Goal: Task Accomplishment & Management: Manage account settings

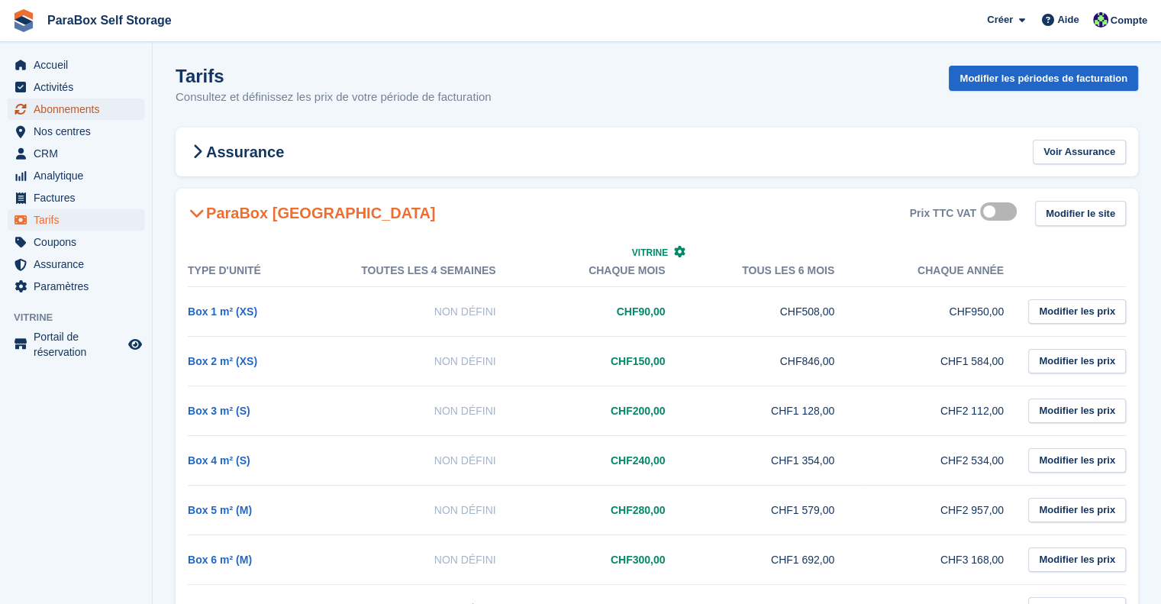
click at [66, 110] on span "Abonnements" at bounding box center [80, 108] width 92 height 21
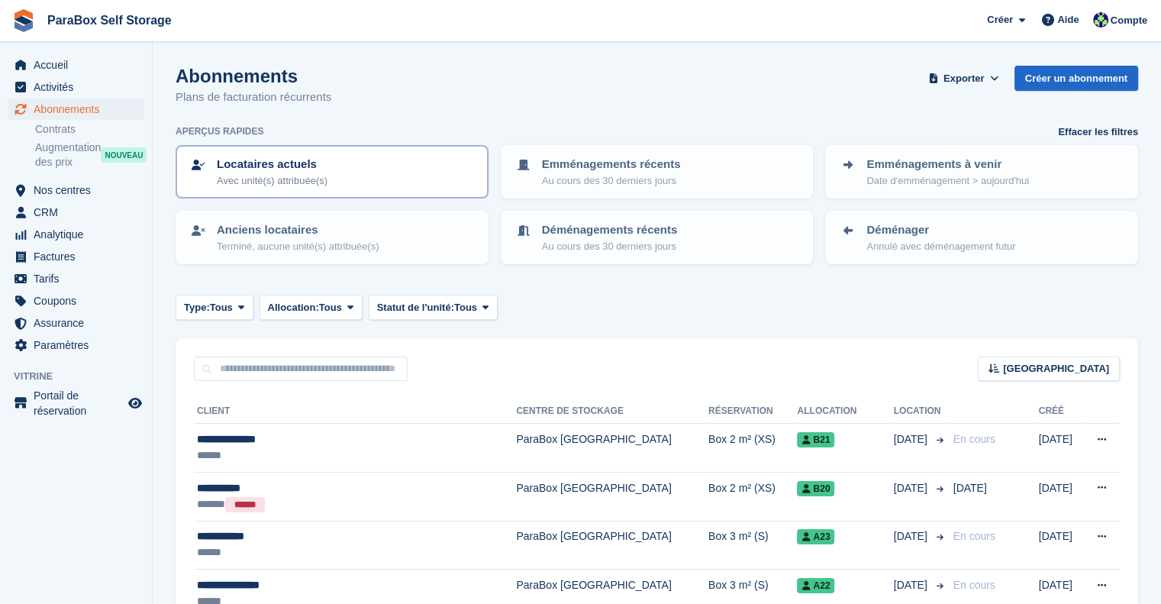
click at [421, 160] on div "Locataires actuels Avec unité(s) attribuée(s)" at bounding box center [332, 172] width 286 height 32
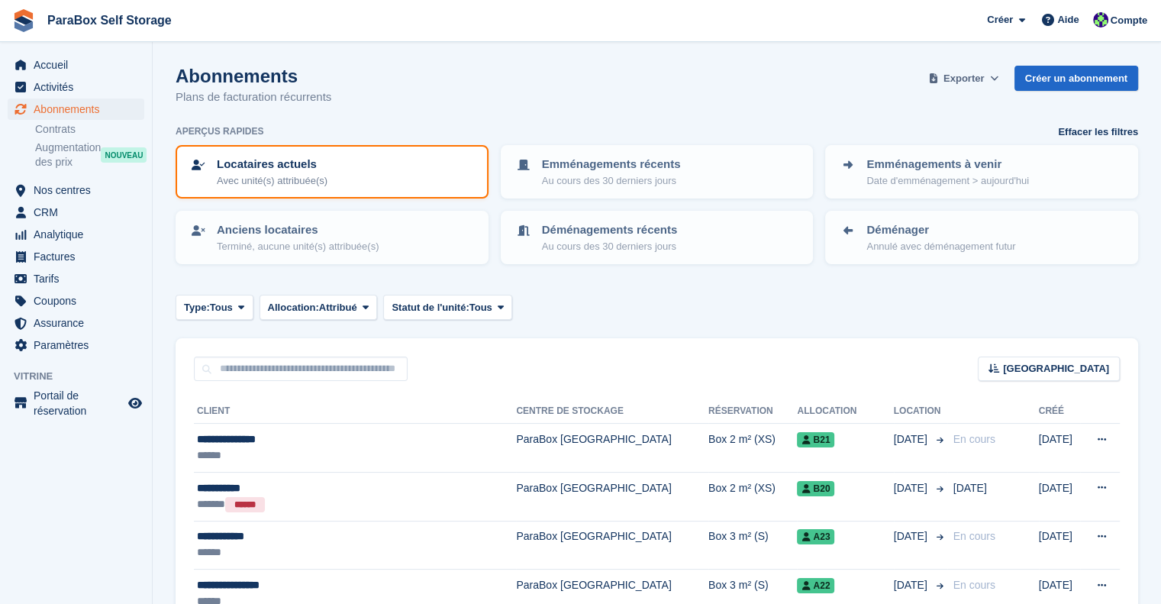
click at [954, 78] on span "Exporter" at bounding box center [964, 78] width 40 height 15
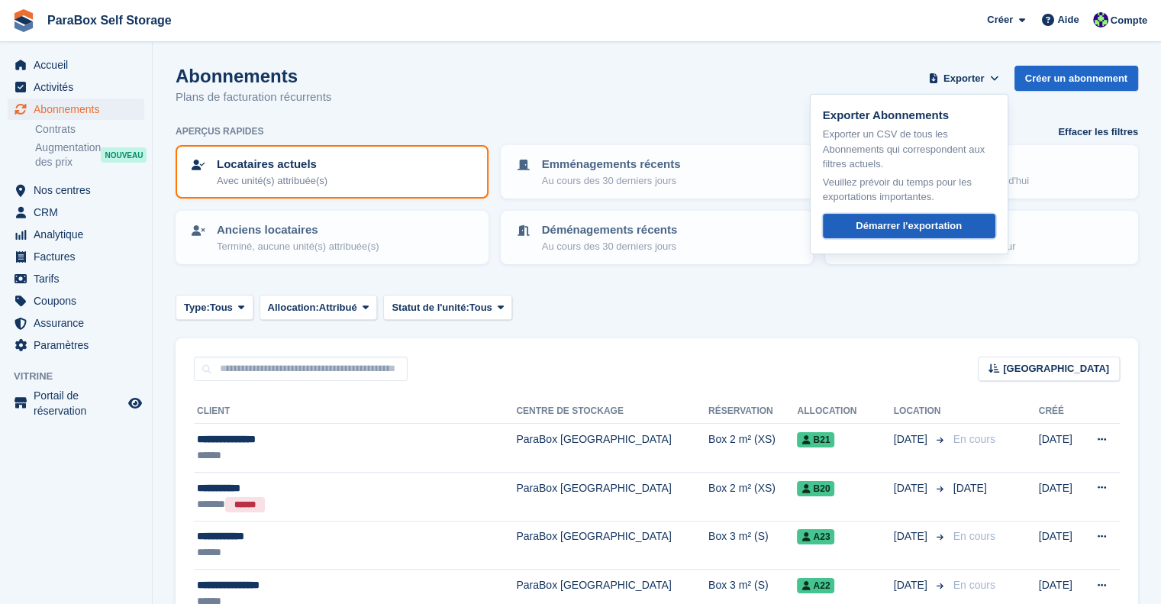
click at [899, 234] on link "Démarrer l'exportation" at bounding box center [909, 226] width 173 height 25
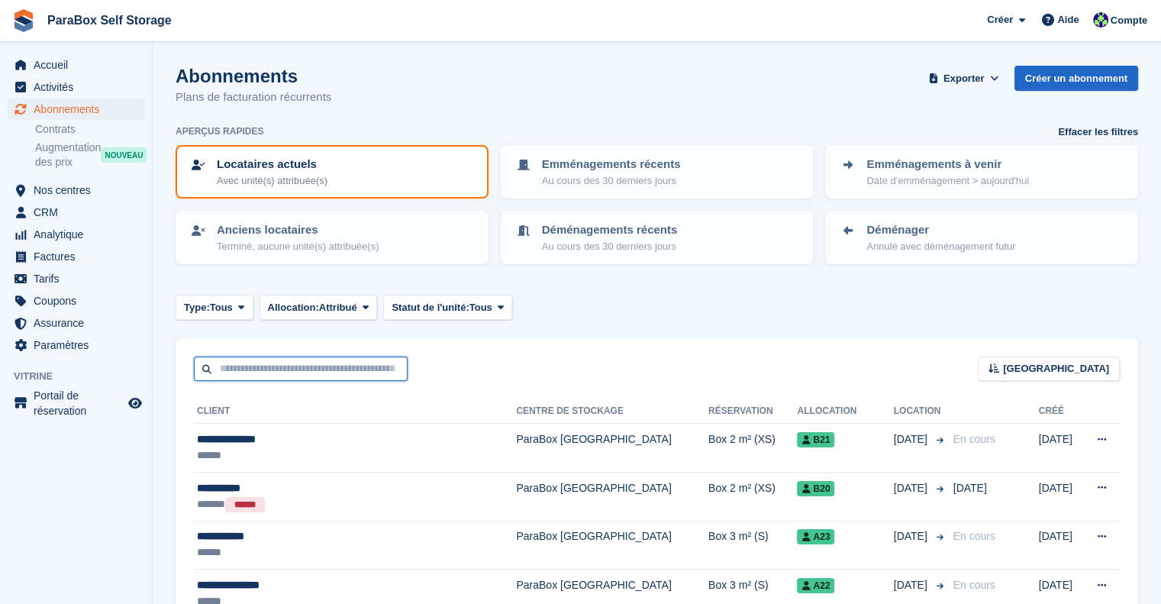
click at [284, 370] on input "text" at bounding box center [301, 369] width 214 height 25
type input "******"
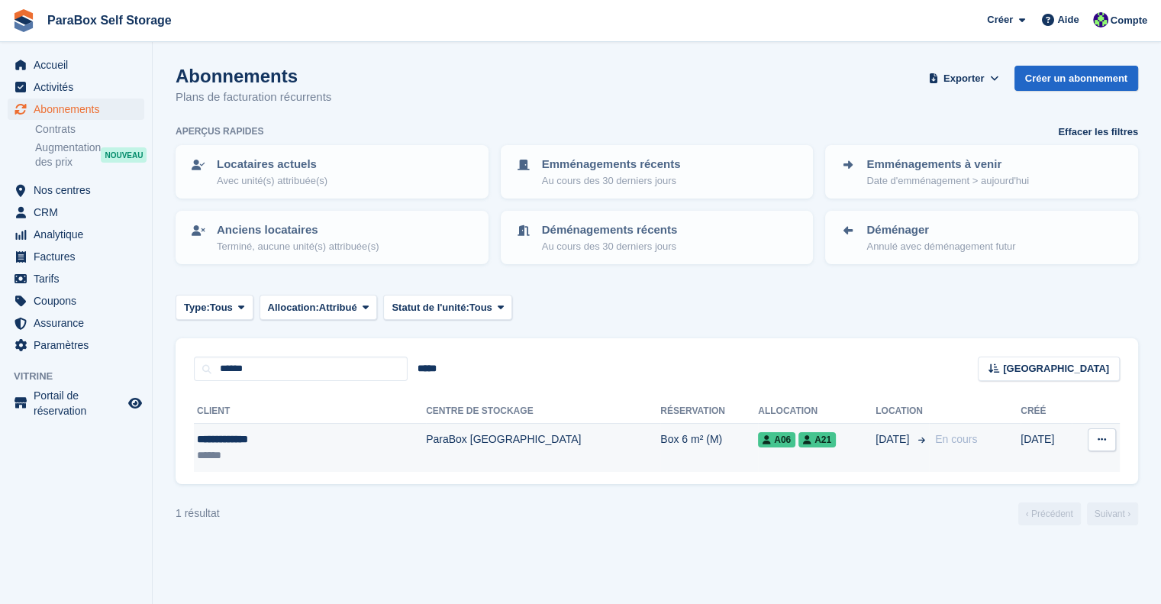
click at [660, 451] on td "Box 6 m² (M)" at bounding box center [709, 448] width 98 height 48
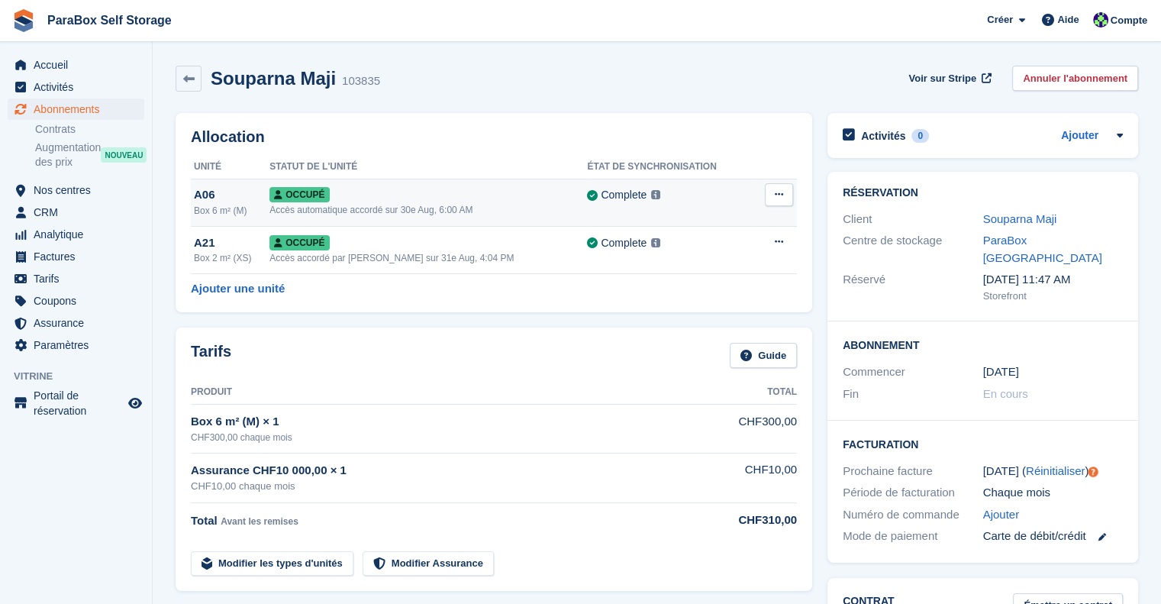
click at [452, 210] on div "Accès automatique accordé sur 30e Aug, 6:00 AM" at bounding box center [429, 210] width 318 height 14
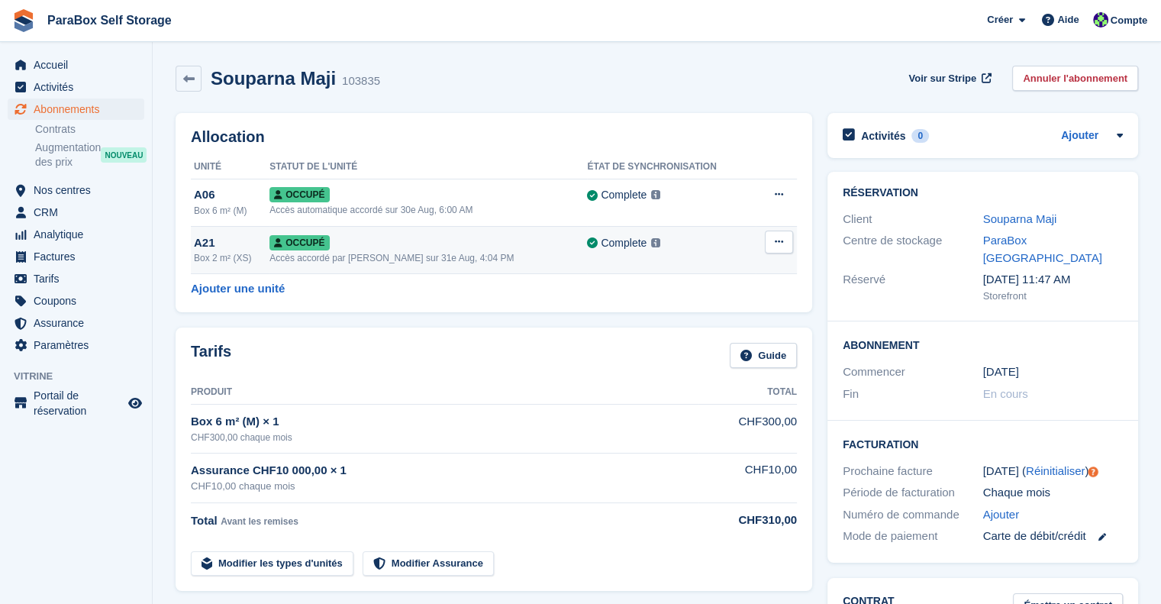
click at [442, 251] on div "Accès accordé par Yan Grandjean sur 31e Aug, 4:04 PM" at bounding box center [429, 258] width 318 height 14
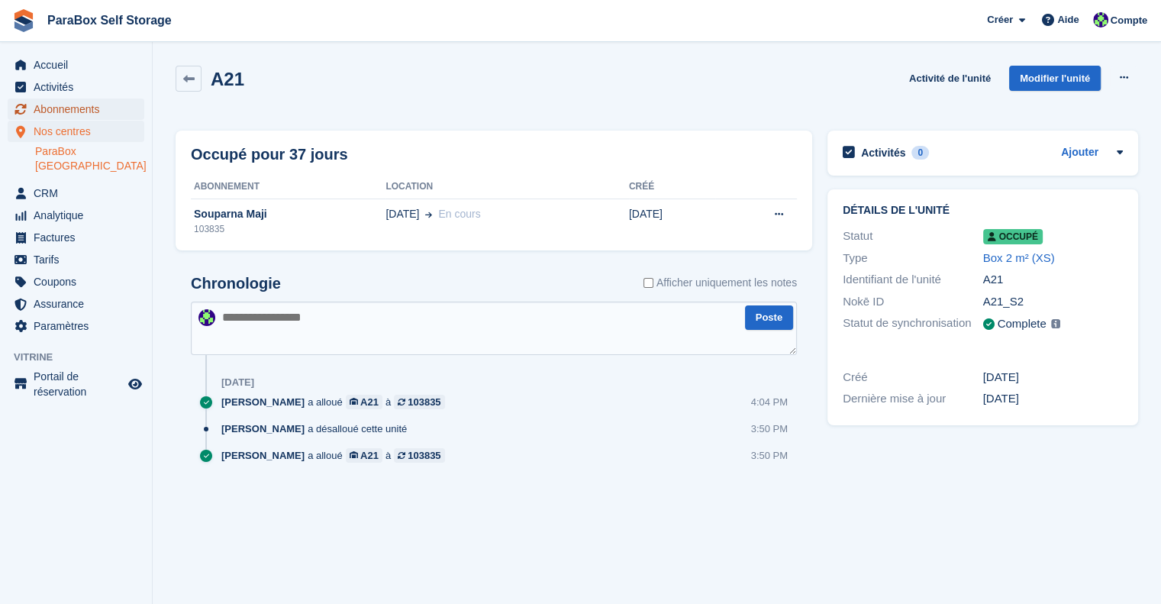
click at [71, 105] on span "Abonnements" at bounding box center [80, 108] width 92 height 21
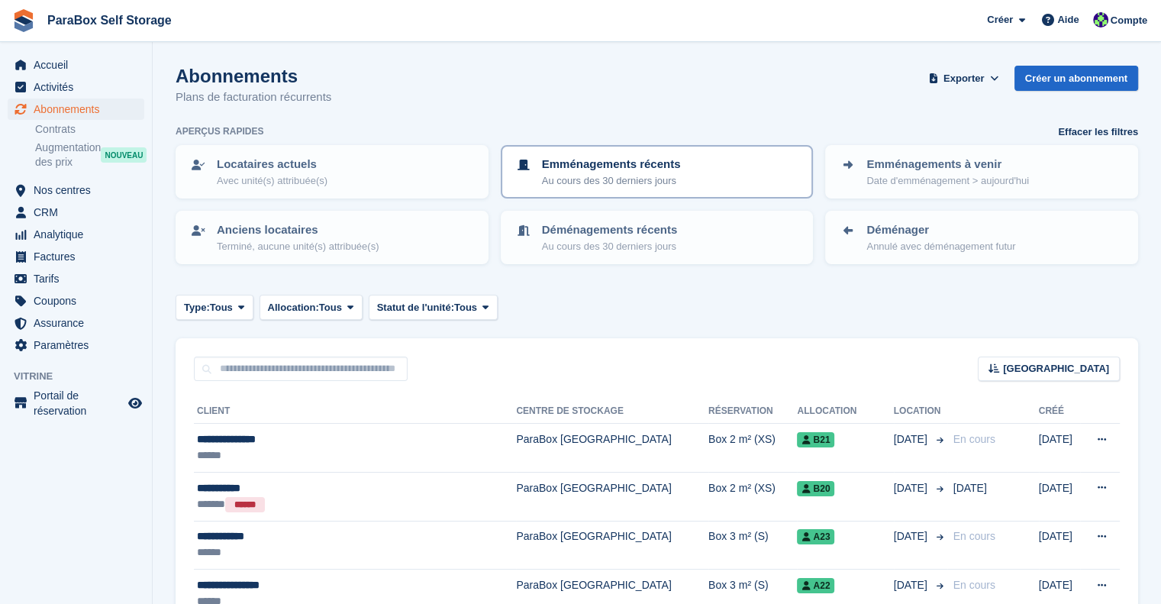
click at [660, 184] on p "Au cours des 30 derniers jours" at bounding box center [611, 180] width 139 height 15
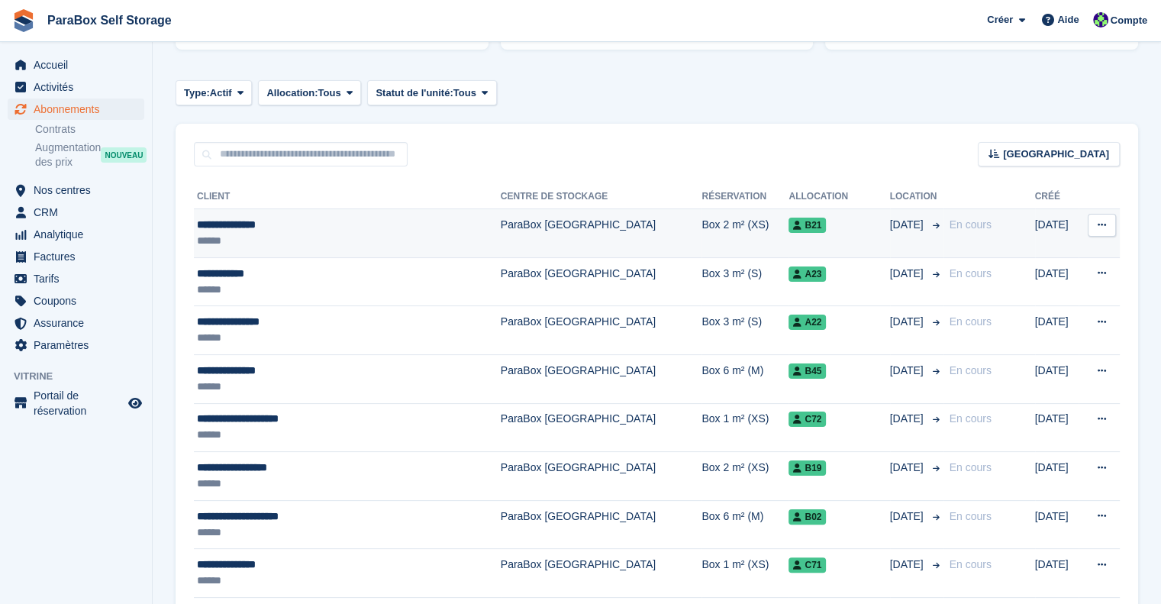
scroll to position [229, 0]
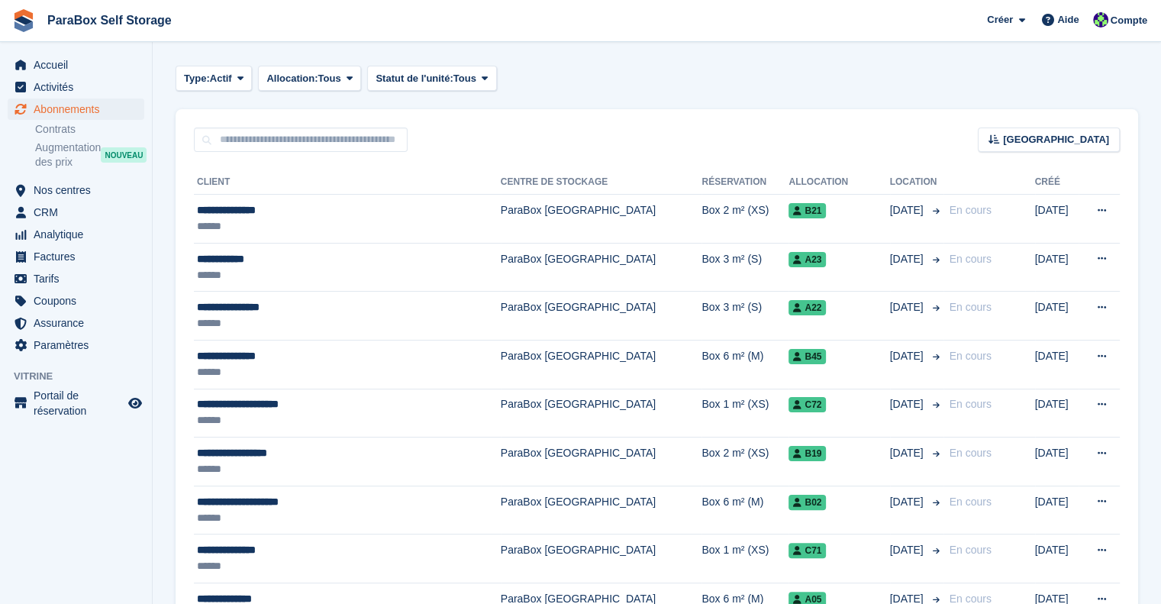
click at [833, 132] on div "Trier Sort by Nom du client Date de création Date de début Date de fin Créé (le…" at bounding box center [657, 131] width 963 height 44
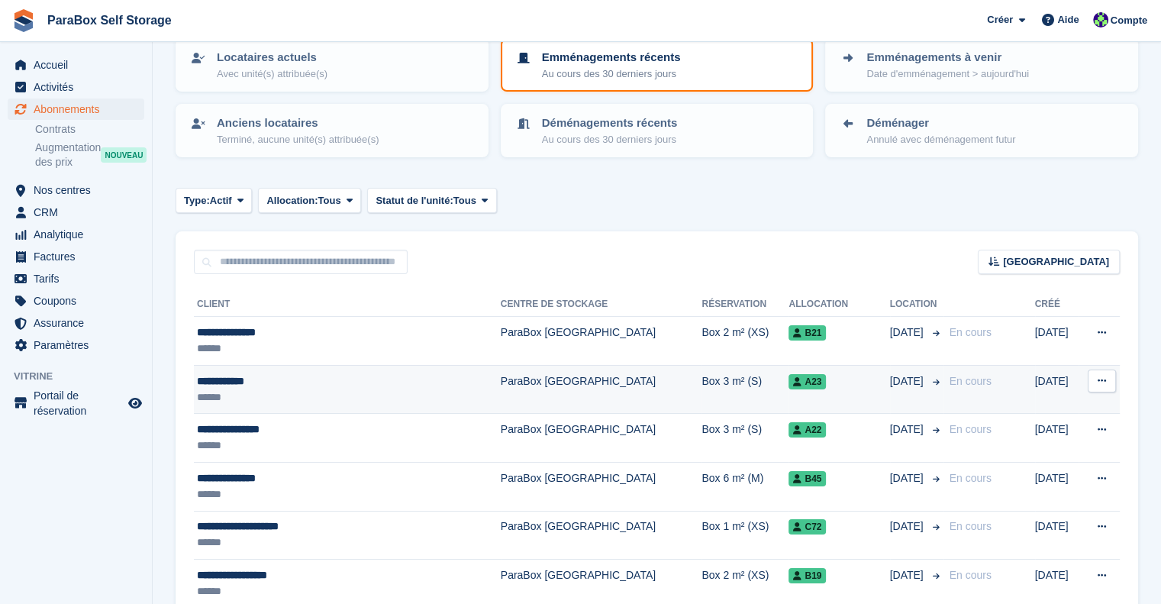
scroll to position [0, 0]
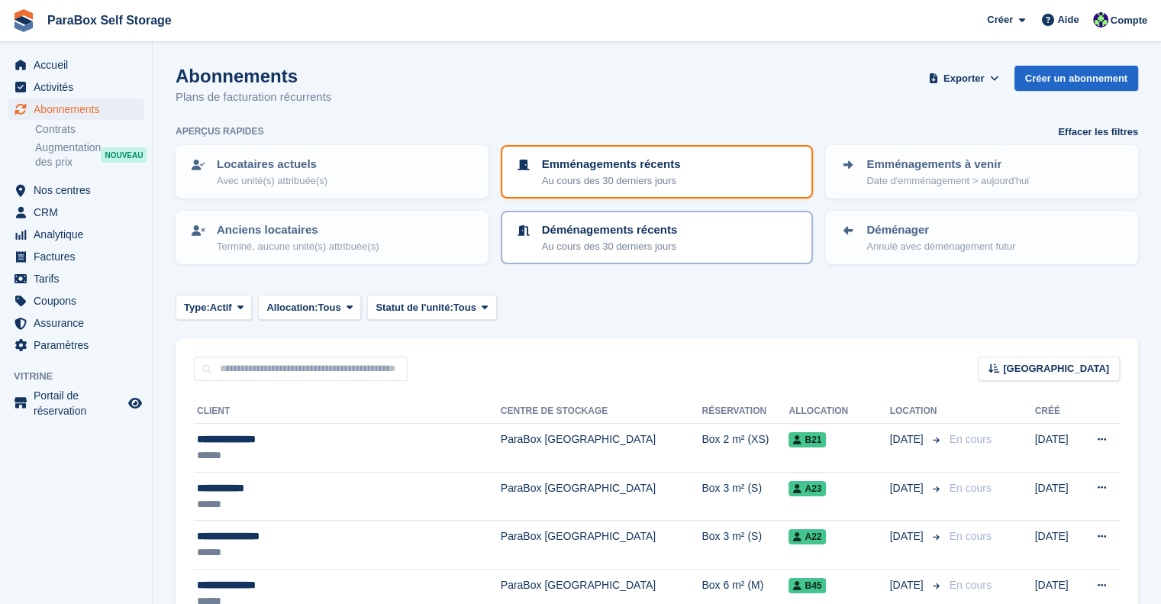
click at [662, 254] on link "Déménagements récents Au cours des 30 derniers jours" at bounding box center [657, 237] width 310 height 50
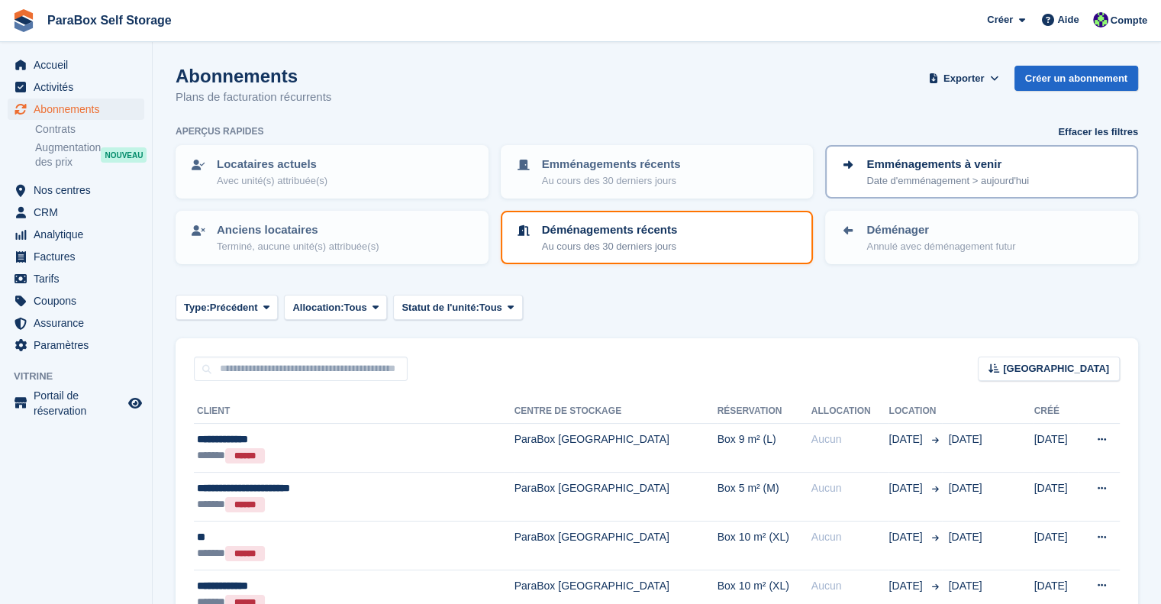
click at [892, 159] on p "Emménagements à venir" at bounding box center [948, 165] width 163 height 18
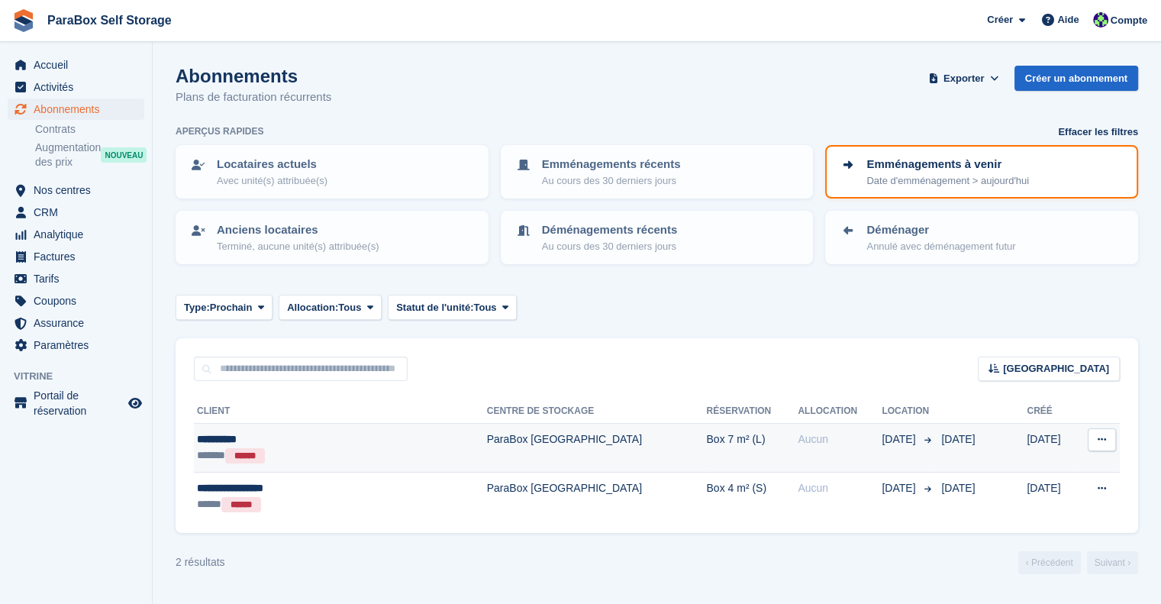
click at [1103, 435] on icon at bounding box center [1102, 439] width 8 height 10
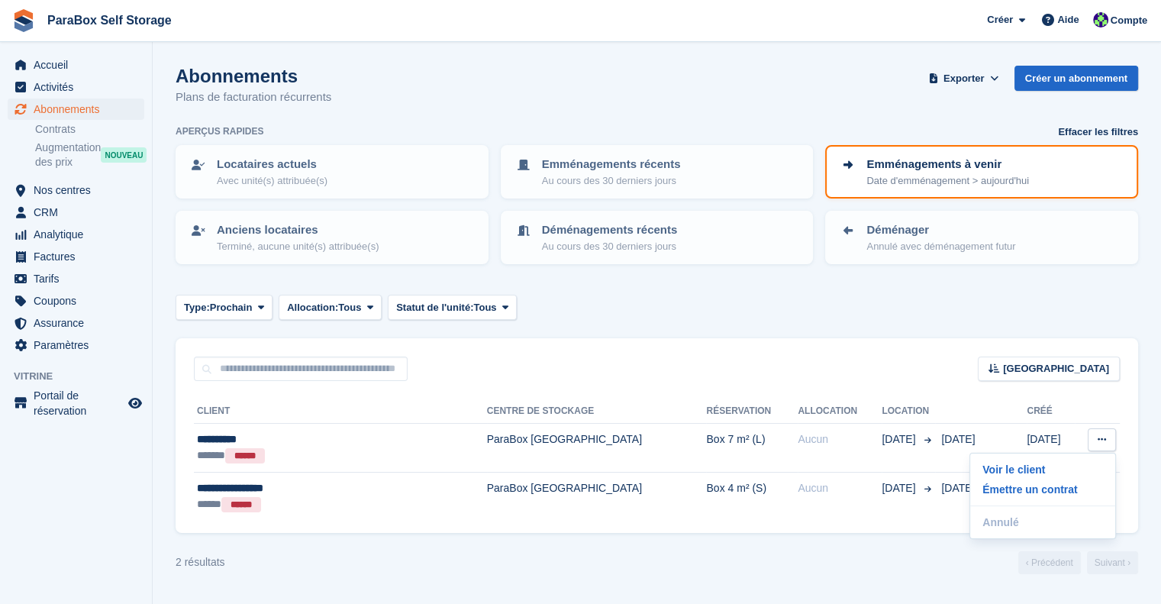
click at [928, 360] on div "Trier Sort by Nom du client Date de création Date de début Date de fin Créé (le…" at bounding box center [657, 360] width 963 height 44
click at [925, 250] on p "Annulé avec déménagement futur" at bounding box center [941, 246] width 149 height 15
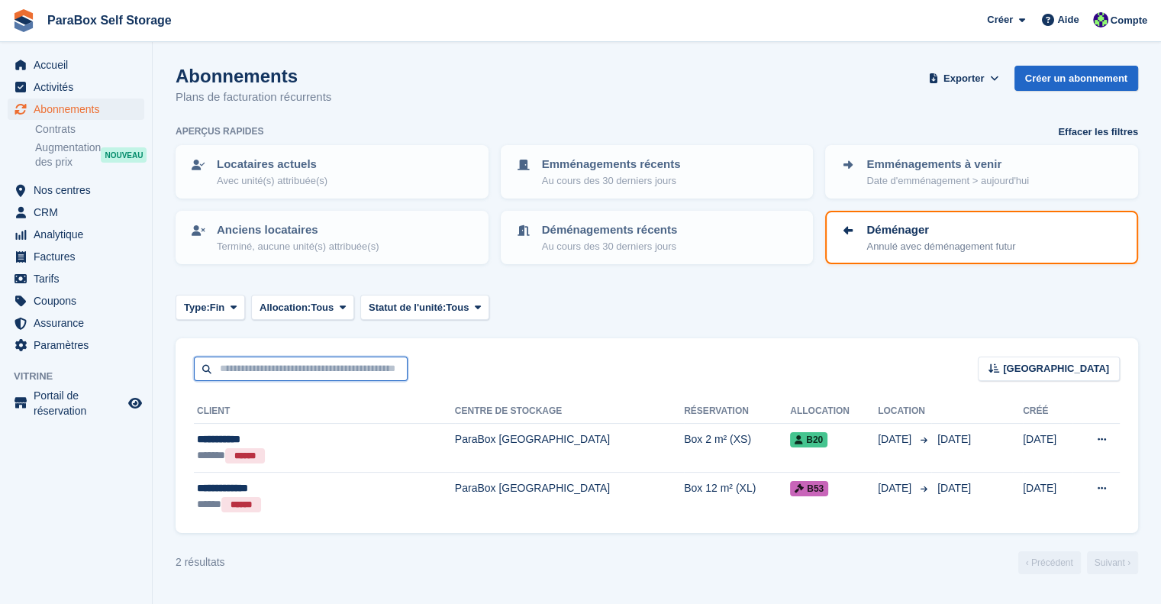
click at [247, 368] on input "text" at bounding box center [301, 369] width 214 height 25
type input "***"
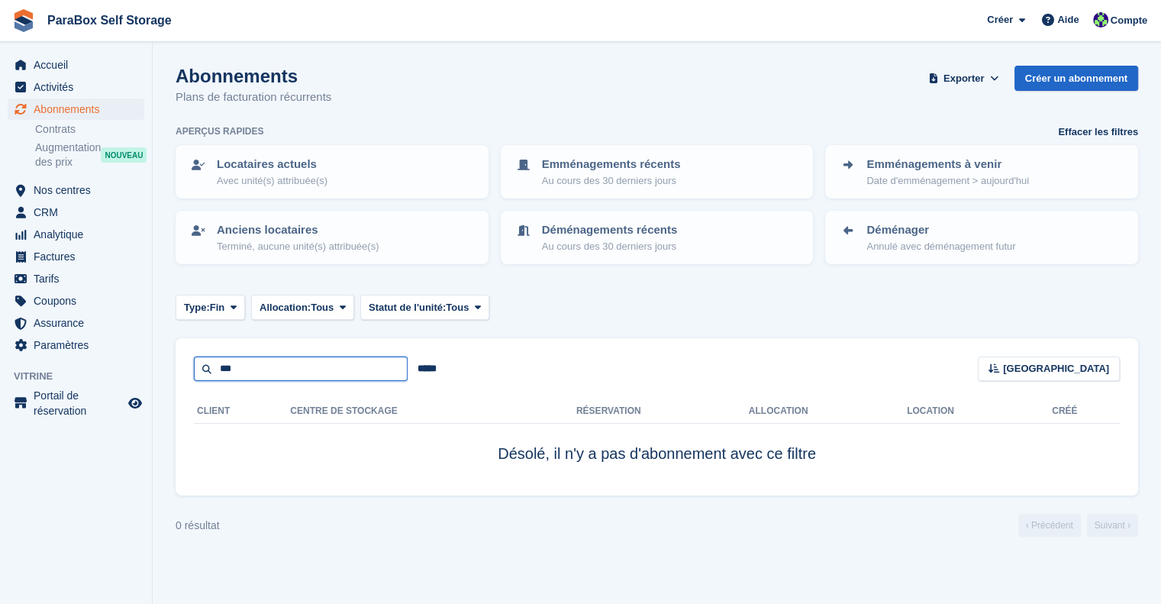
drag, startPoint x: 279, startPoint y: 366, endPoint x: 140, endPoint y: 360, distance: 138.3
click at [140, 360] on div "Accueil Activités Abonnements Abonnements Abonnements Contrats Augmentation des…" at bounding box center [580, 302] width 1161 height 604
click at [92, 111] on span "Abonnements" at bounding box center [80, 108] width 92 height 21
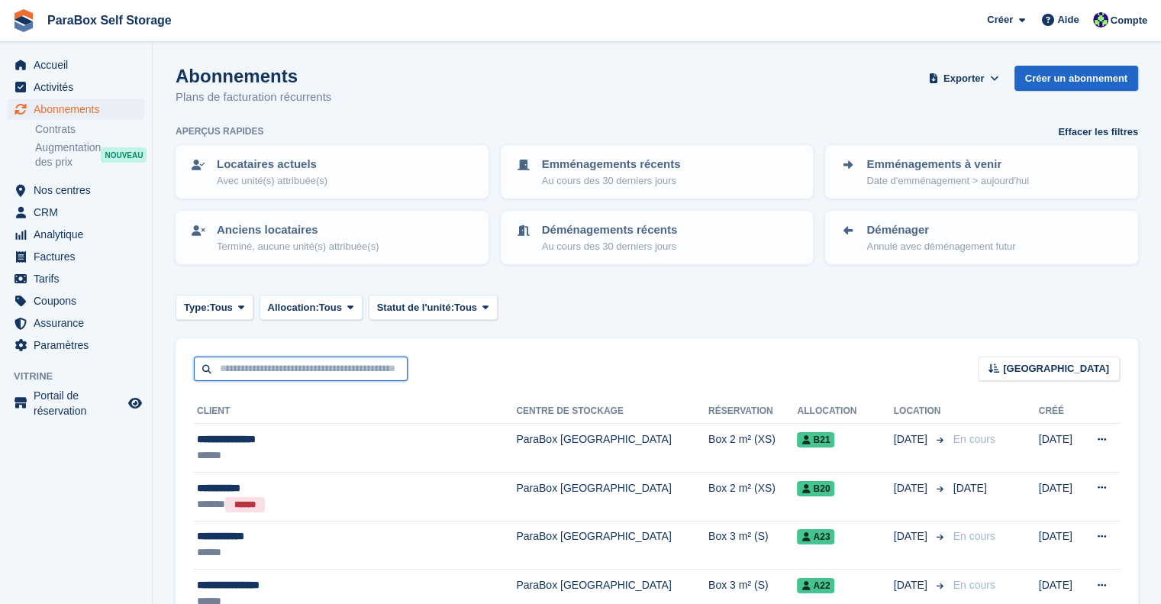
click at [292, 367] on input "text" at bounding box center [301, 369] width 214 height 25
type input "*****"
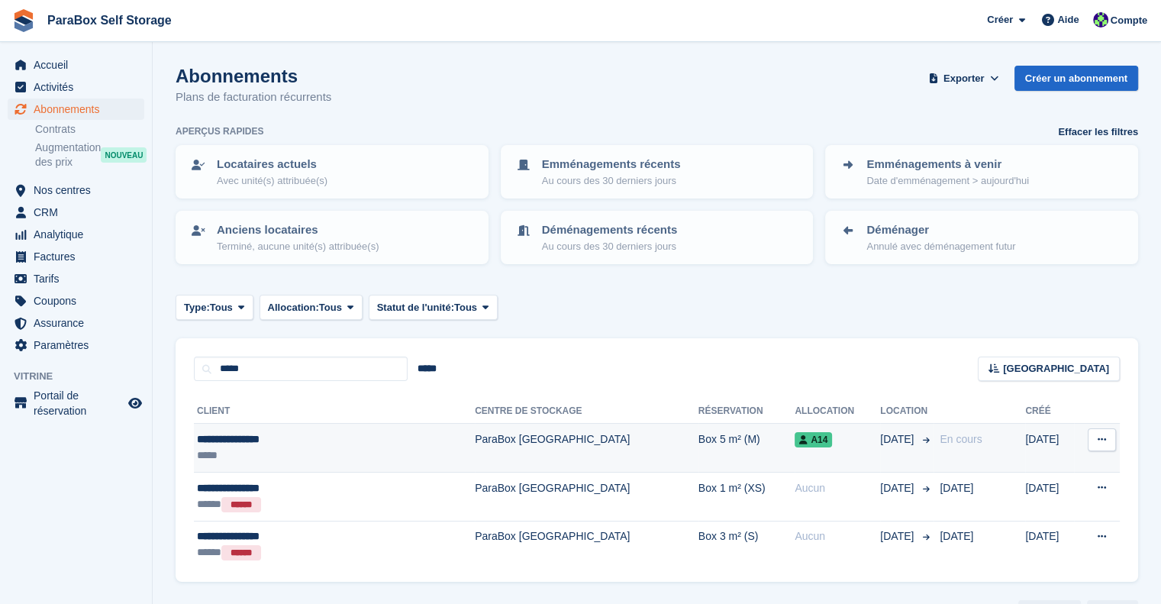
click at [699, 430] on td "Box 5 m² (M)" at bounding box center [747, 448] width 97 height 49
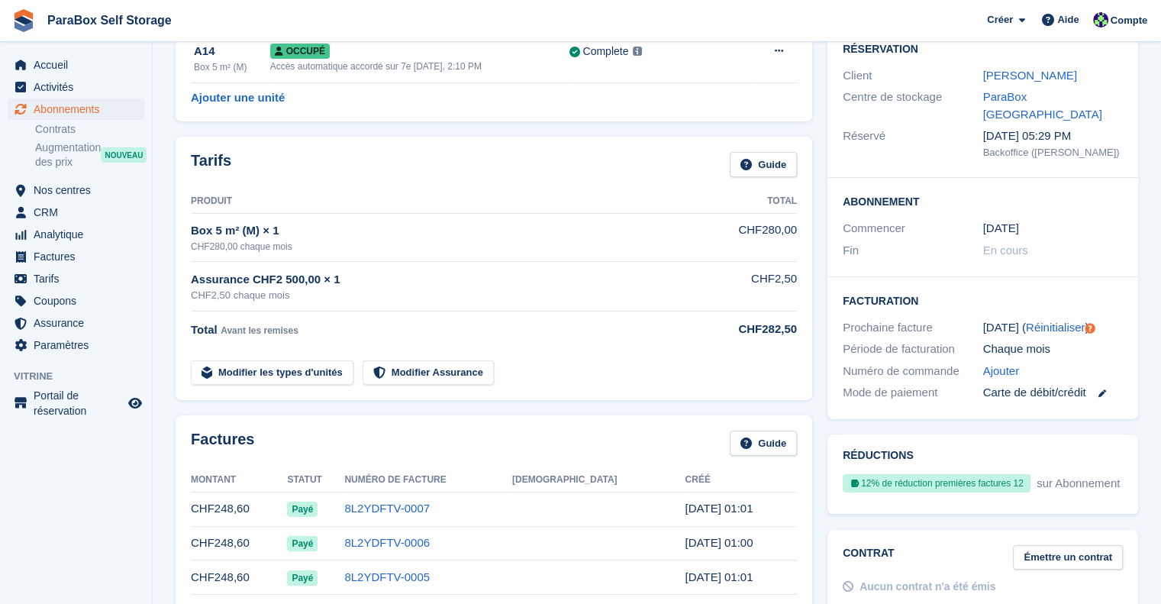
scroll to position [153, 0]
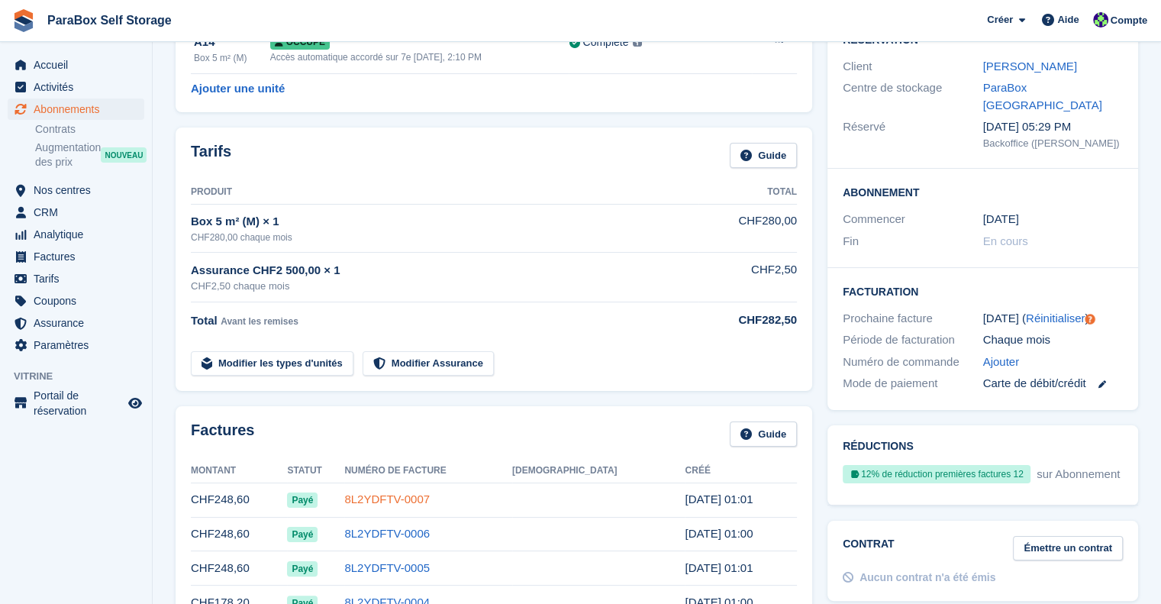
click at [410, 496] on link "8L2YDFTV-0007" at bounding box center [387, 498] width 86 height 13
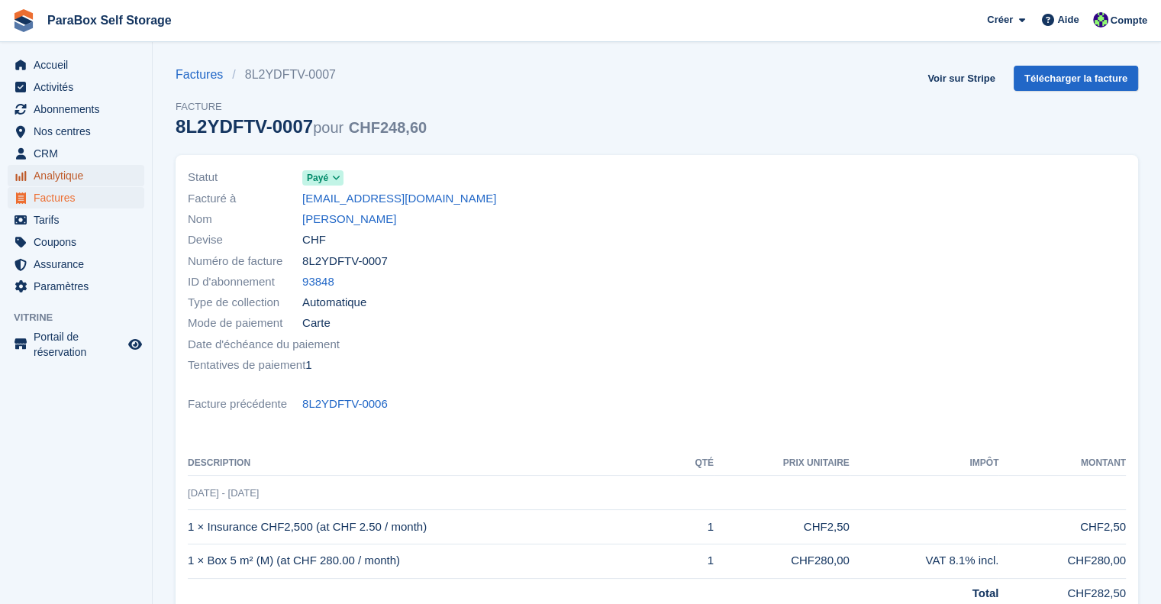
click at [61, 179] on span "Analytique" at bounding box center [80, 175] width 92 height 21
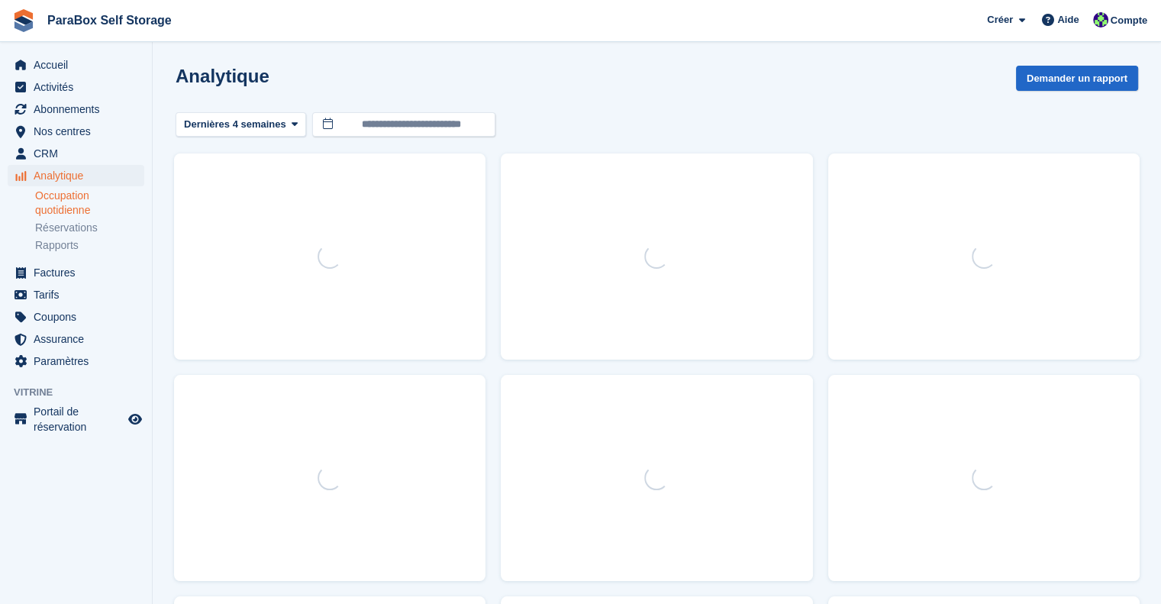
click at [58, 198] on link "Occupation quotidienne" at bounding box center [89, 203] width 109 height 29
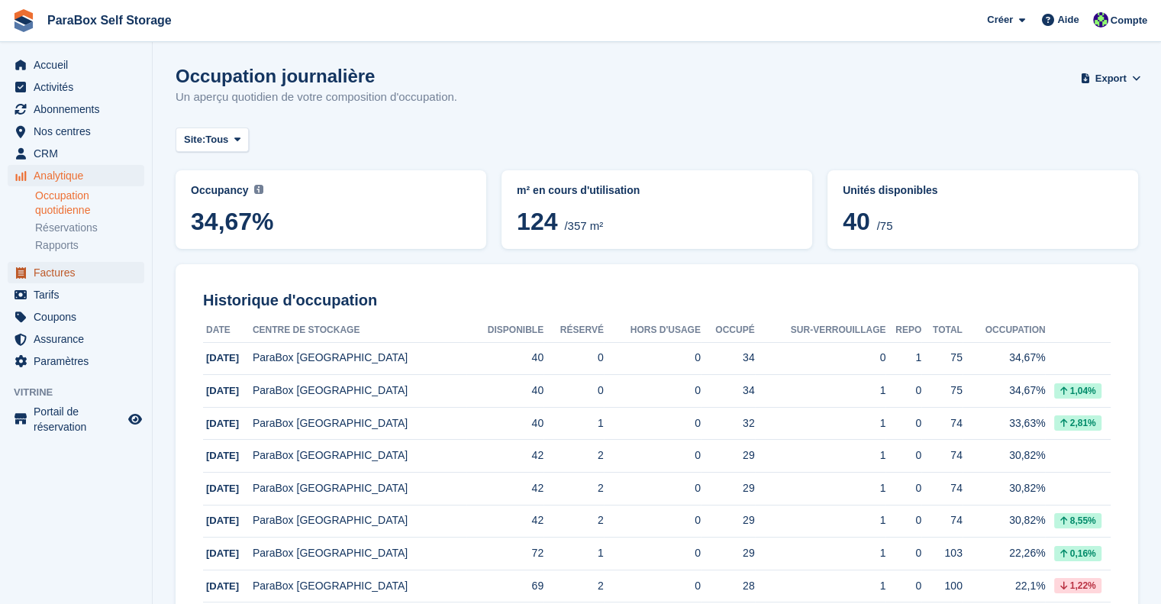
click at [66, 277] on span "Factures" at bounding box center [80, 272] width 92 height 21
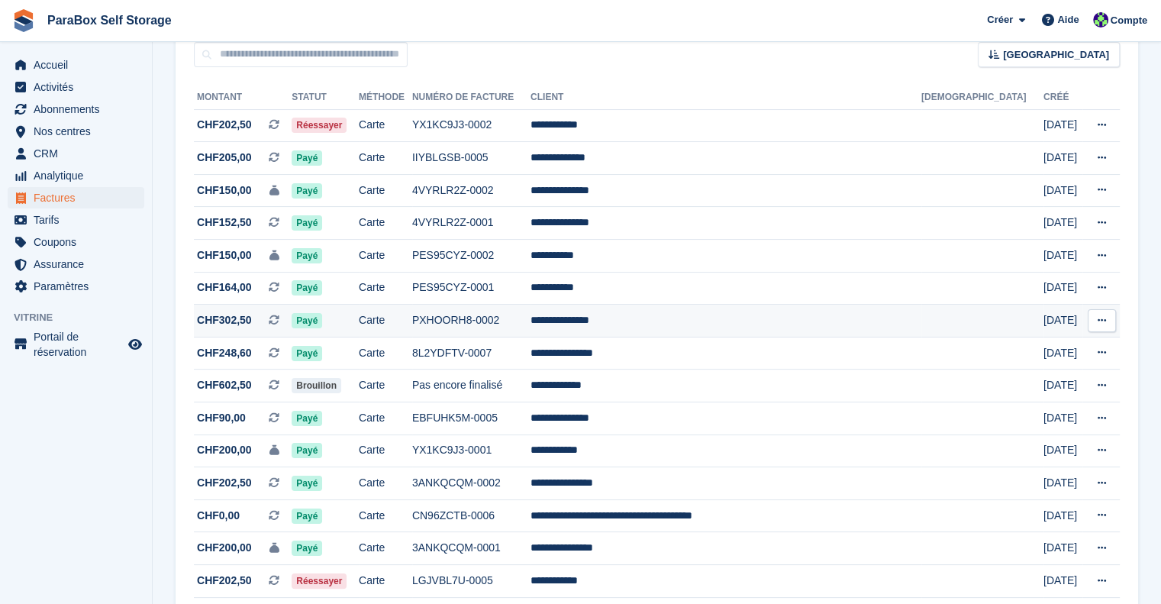
scroll to position [229, 0]
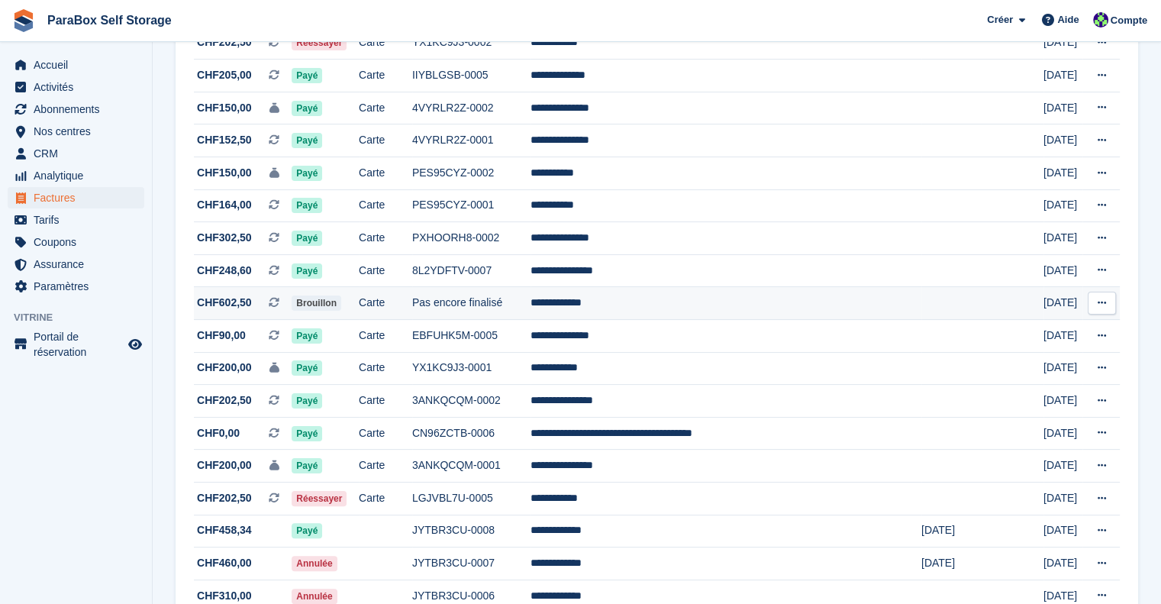
click at [864, 308] on td "**********" at bounding box center [726, 303] width 391 height 33
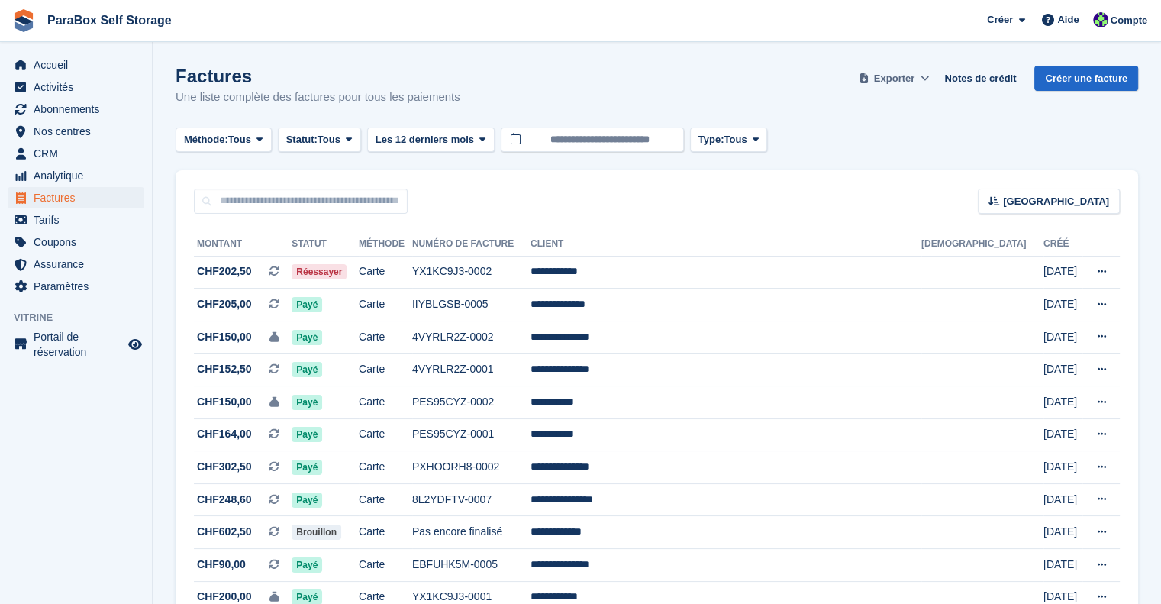
click at [900, 79] on span "Exporter" at bounding box center [894, 78] width 40 height 15
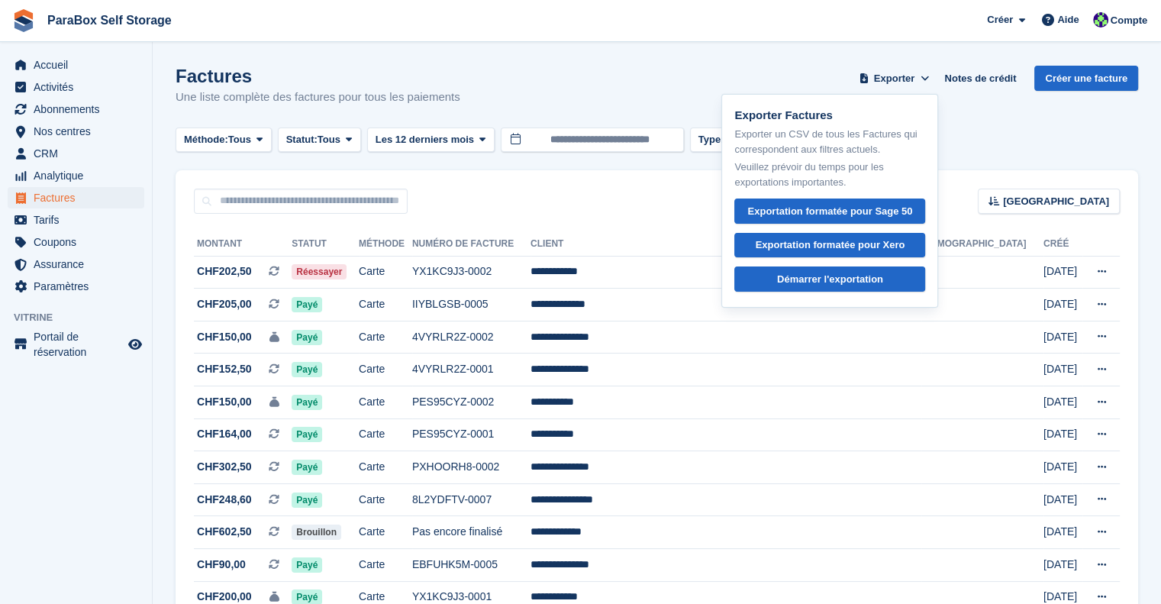
click at [597, 186] on div "Trier Sort by Date de création Créé (le plus ancien en premier) Créé (le plus r…" at bounding box center [657, 192] width 963 height 44
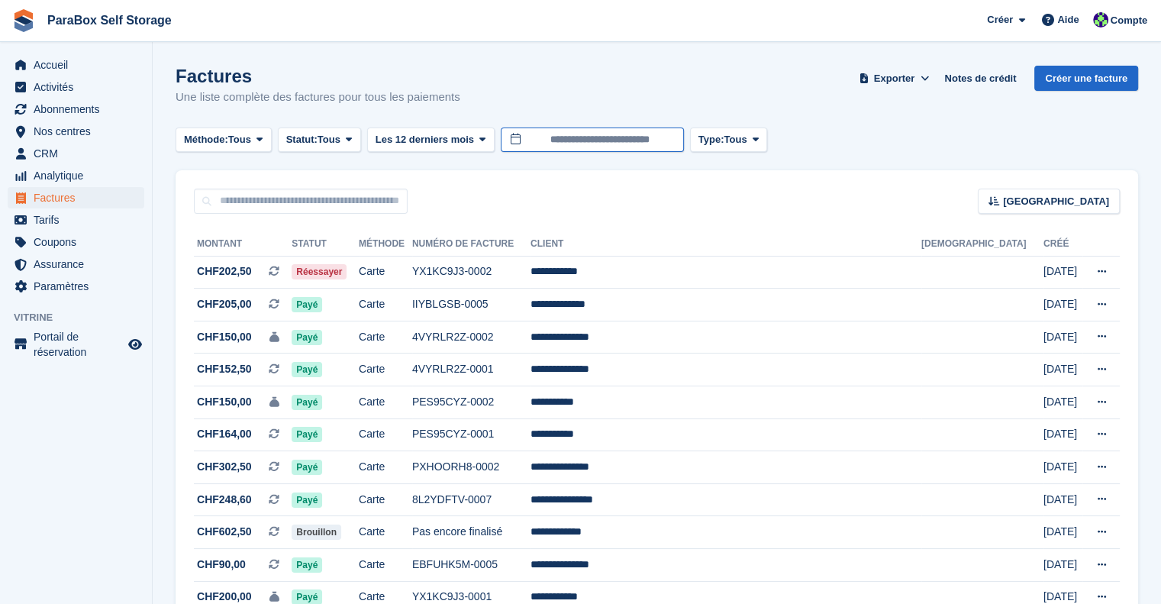
click at [599, 143] on input "**********" at bounding box center [592, 140] width 183 height 25
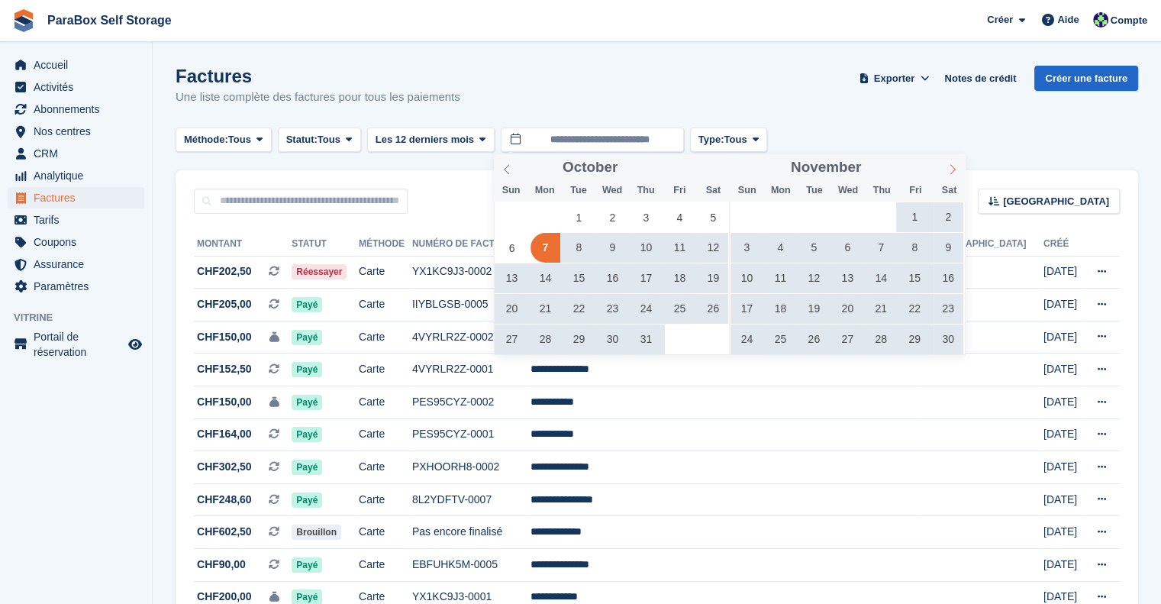
click at [944, 172] on span at bounding box center [953, 167] width 26 height 26
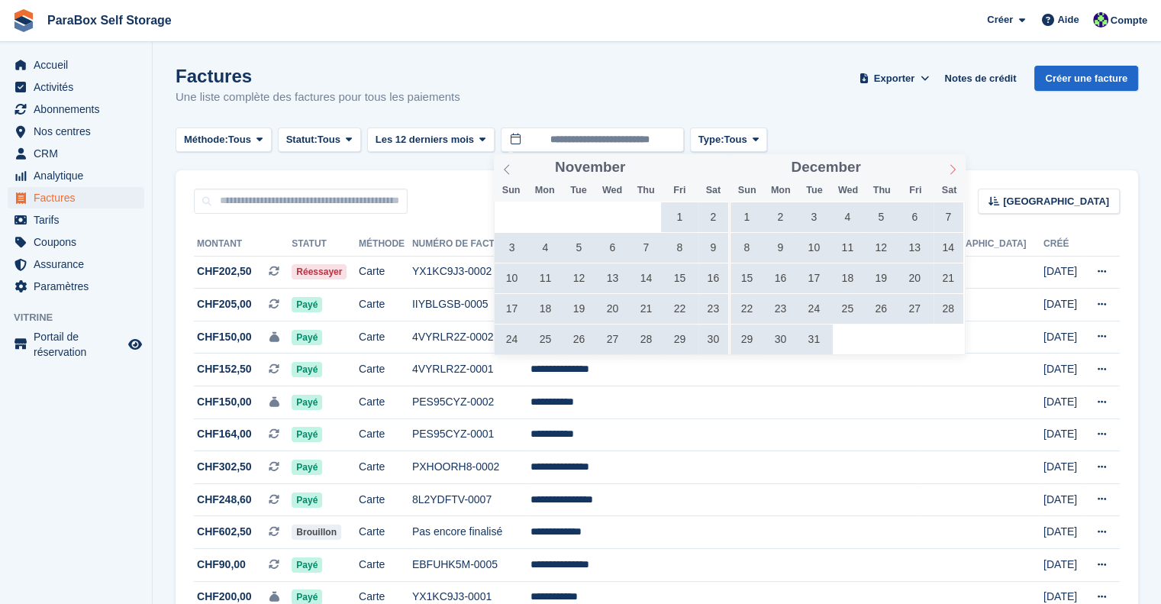
click at [944, 172] on span at bounding box center [953, 167] width 26 height 26
type input "****"
click at [944, 172] on span at bounding box center [953, 167] width 26 height 26
type input "****"
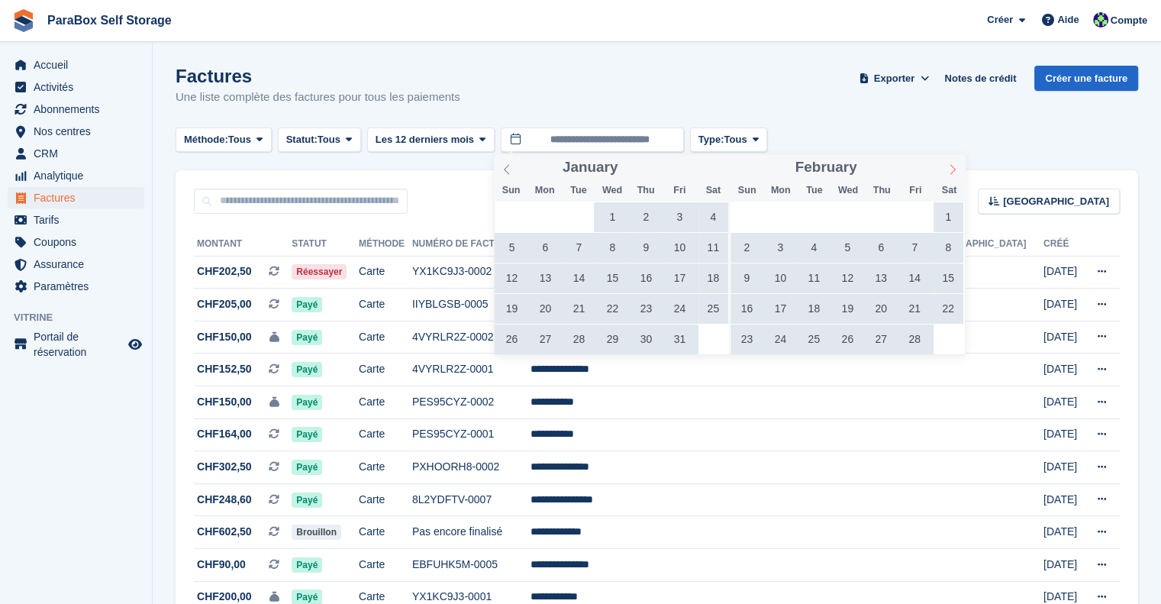
click at [944, 172] on span at bounding box center [953, 167] width 26 height 26
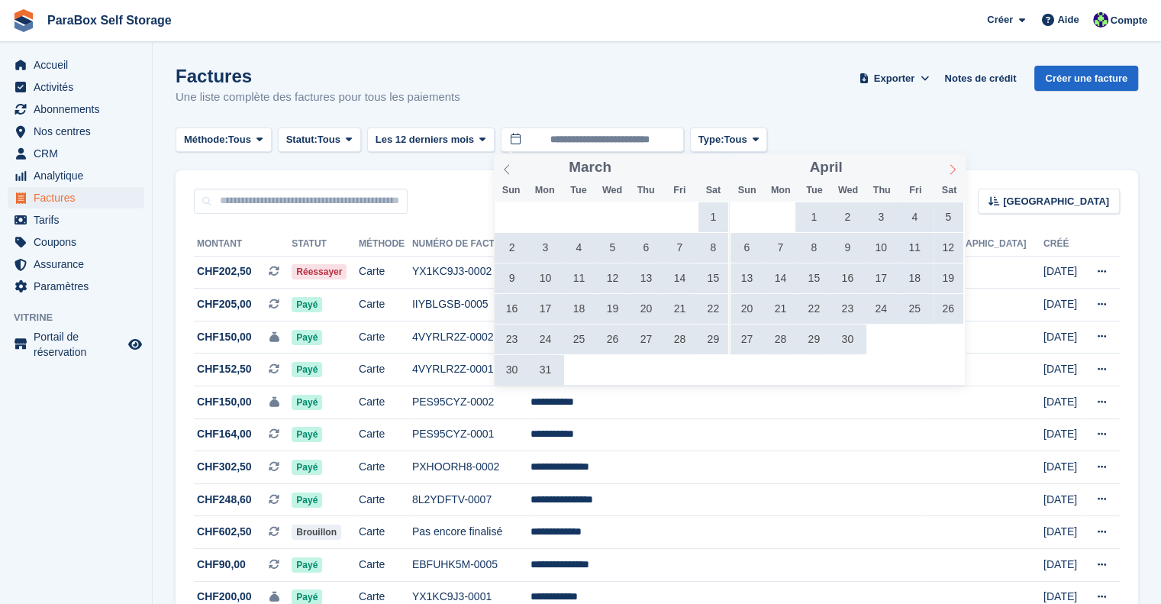
click at [944, 172] on span at bounding box center [953, 167] width 26 height 26
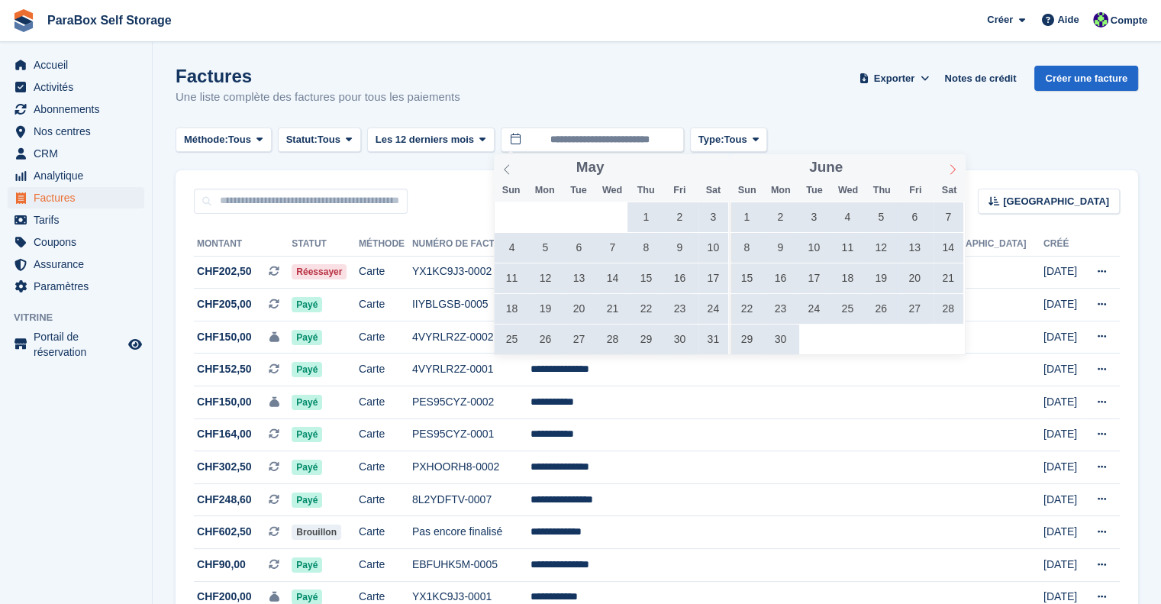
click at [944, 172] on span at bounding box center [953, 167] width 26 height 26
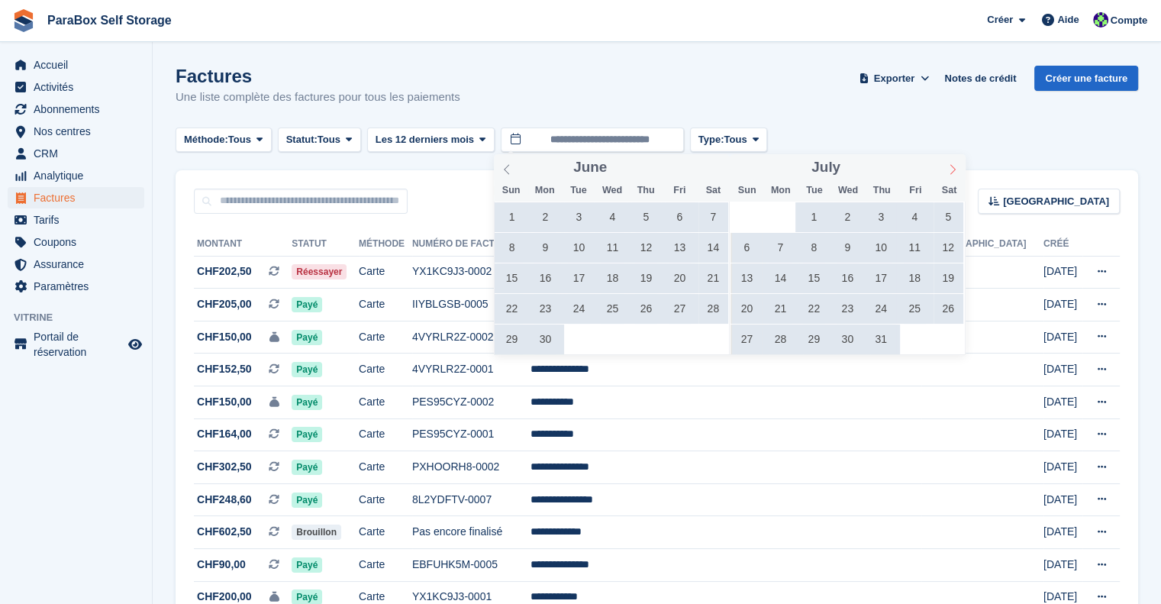
click at [944, 172] on span at bounding box center [953, 167] width 26 height 26
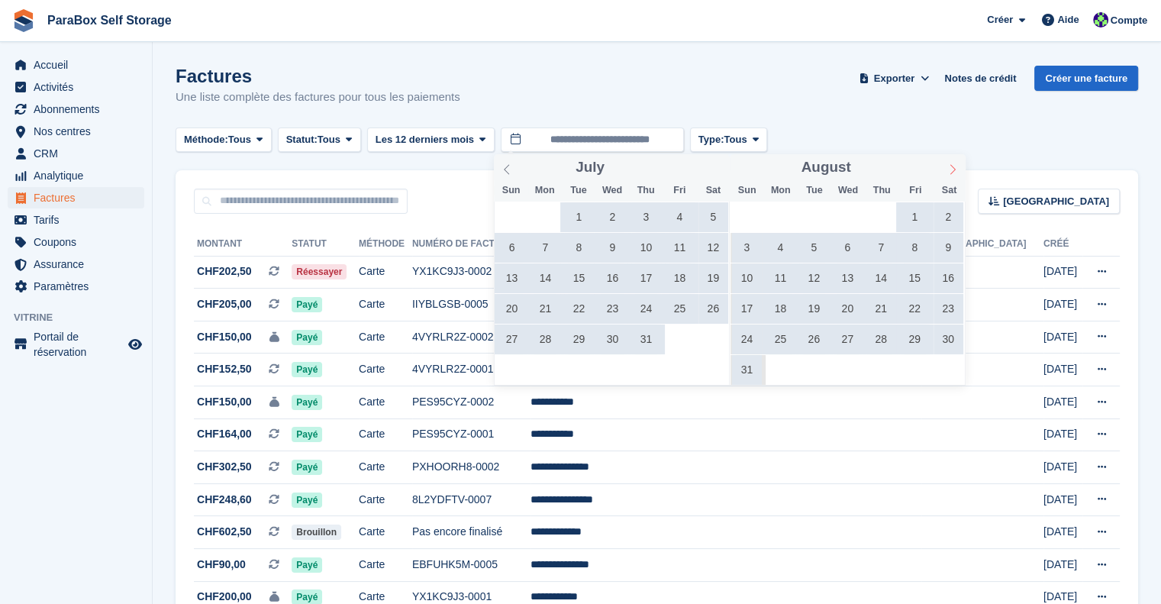
click at [944, 172] on span at bounding box center [953, 167] width 26 height 26
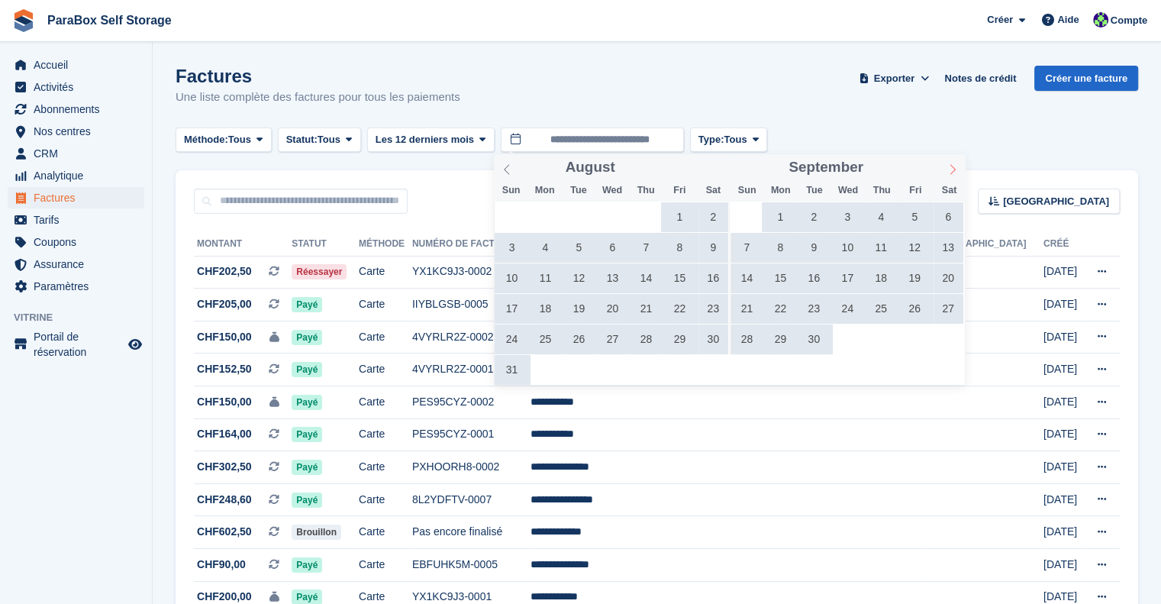
click at [944, 172] on span at bounding box center [953, 167] width 26 height 26
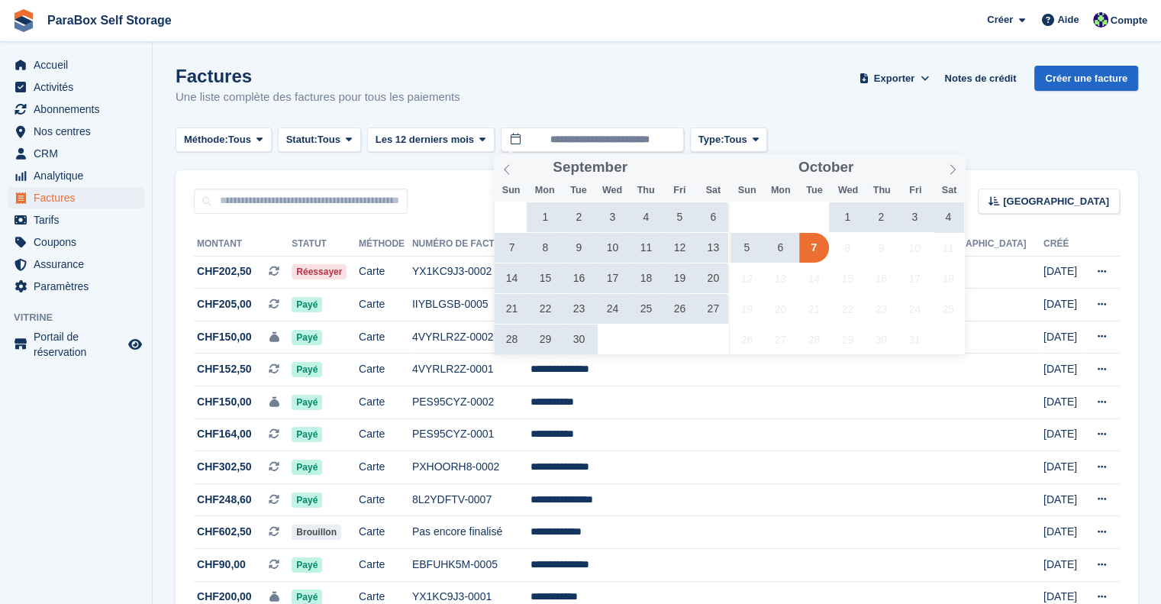
click at [880, 212] on span "2" at bounding box center [882, 217] width 30 height 30
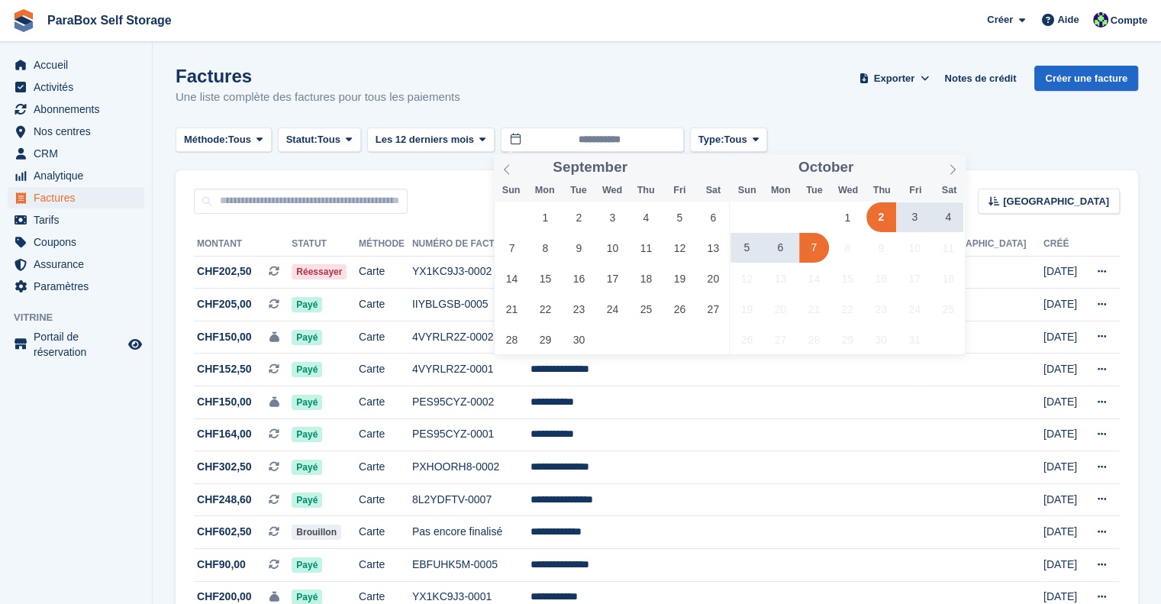
click at [807, 247] on span "7" at bounding box center [814, 248] width 30 height 30
type input "**********"
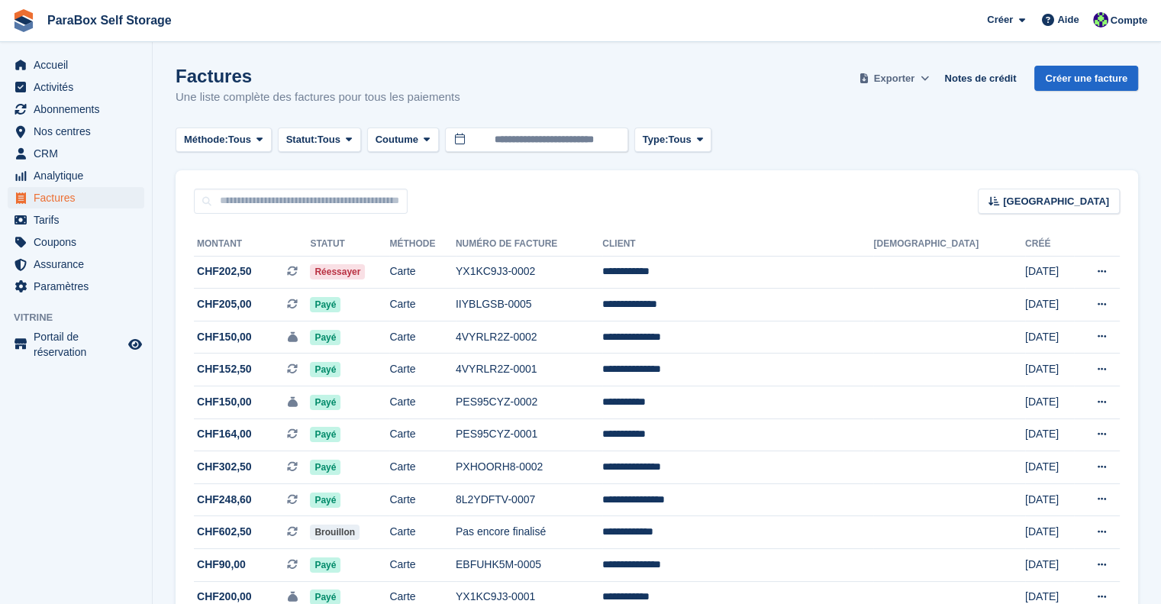
click at [897, 79] on span "Exporter" at bounding box center [894, 78] width 40 height 15
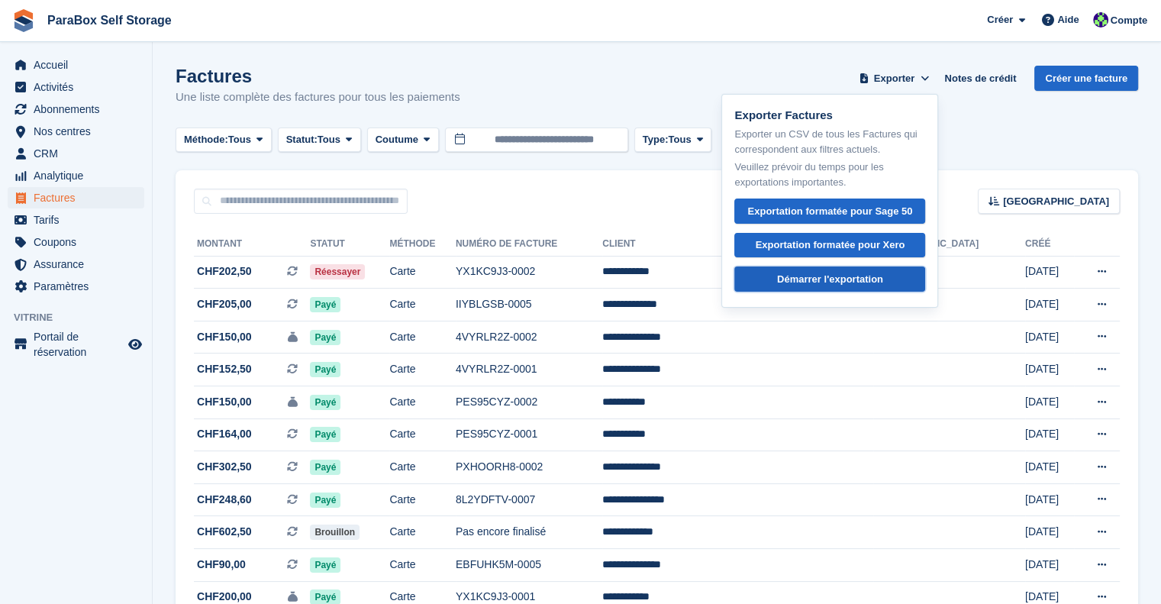
click at [835, 279] on div "Démarrer l'exportation" at bounding box center [830, 279] width 106 height 15
click at [79, 182] on span "Analytique" at bounding box center [80, 175] width 92 height 21
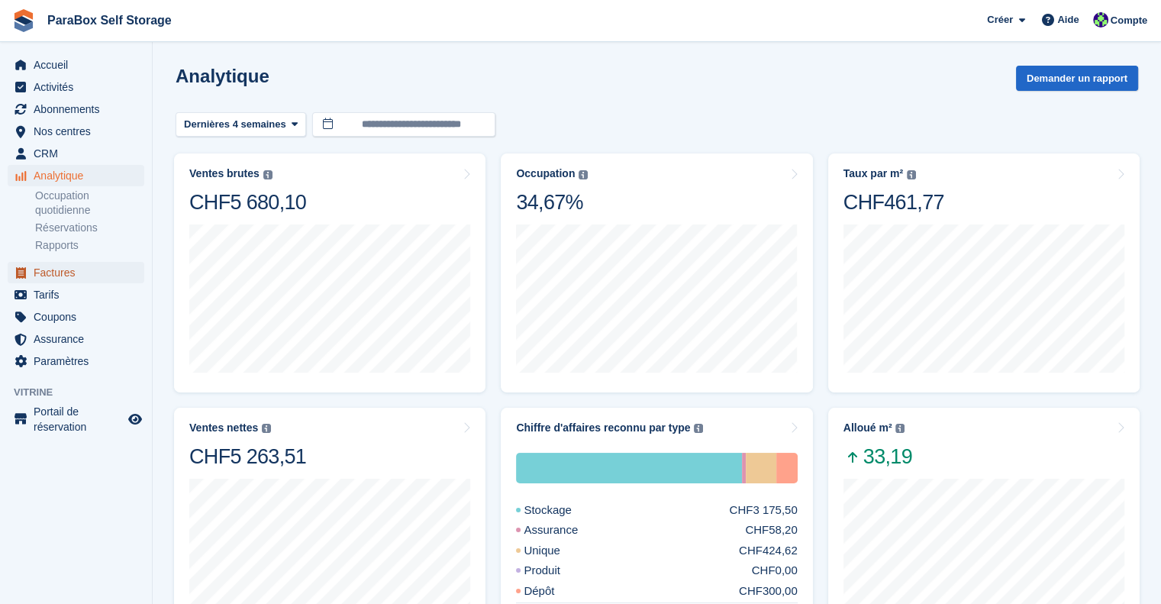
click at [79, 276] on span "Factures" at bounding box center [80, 272] width 92 height 21
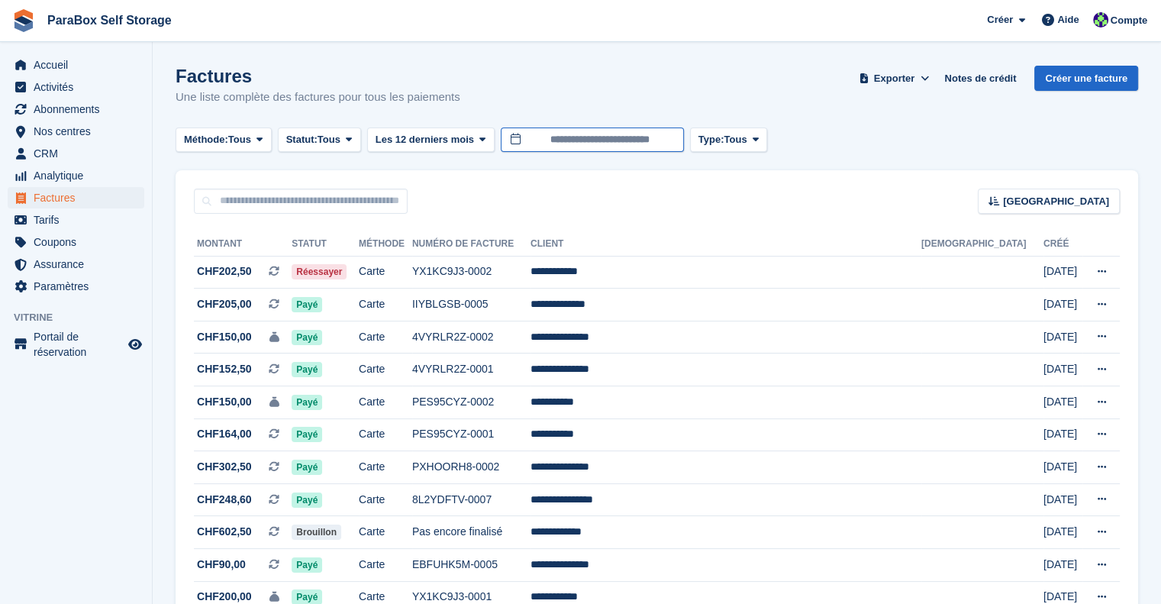
click at [567, 143] on input "**********" at bounding box center [592, 140] width 183 height 25
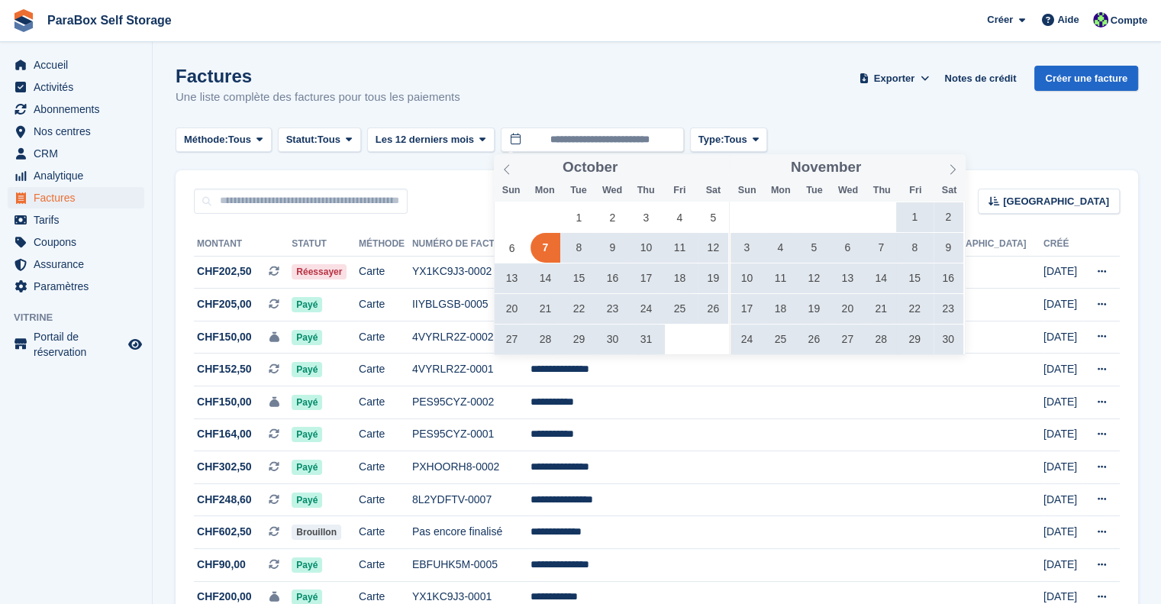
click at [948, 179] on span at bounding box center [953, 167] width 26 height 26
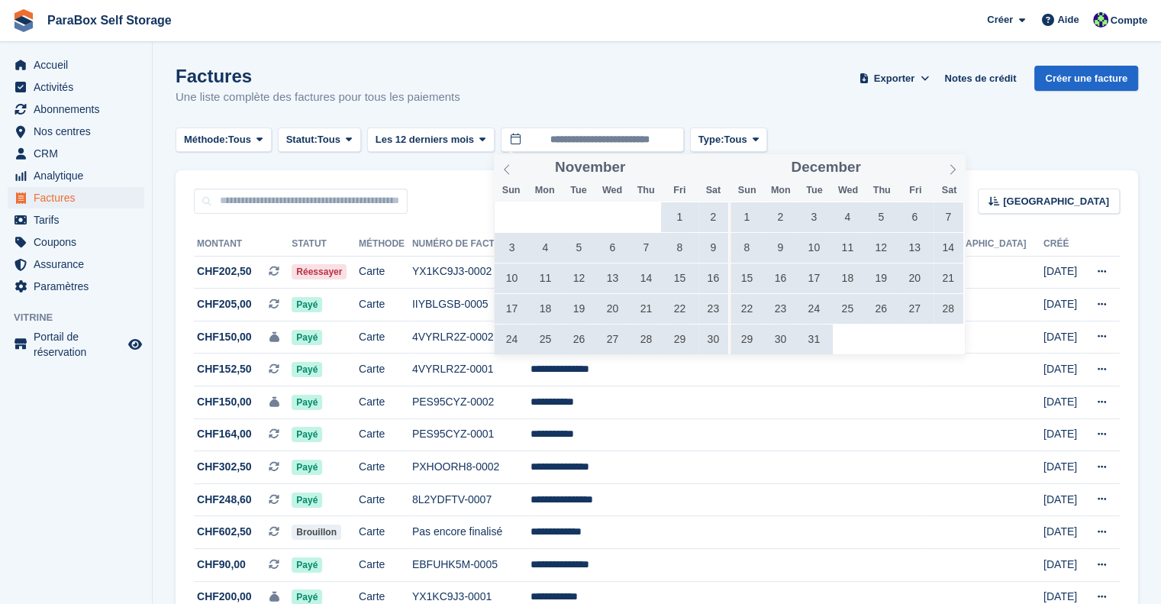
click at [948, 179] on span at bounding box center [953, 167] width 26 height 26
type input "****"
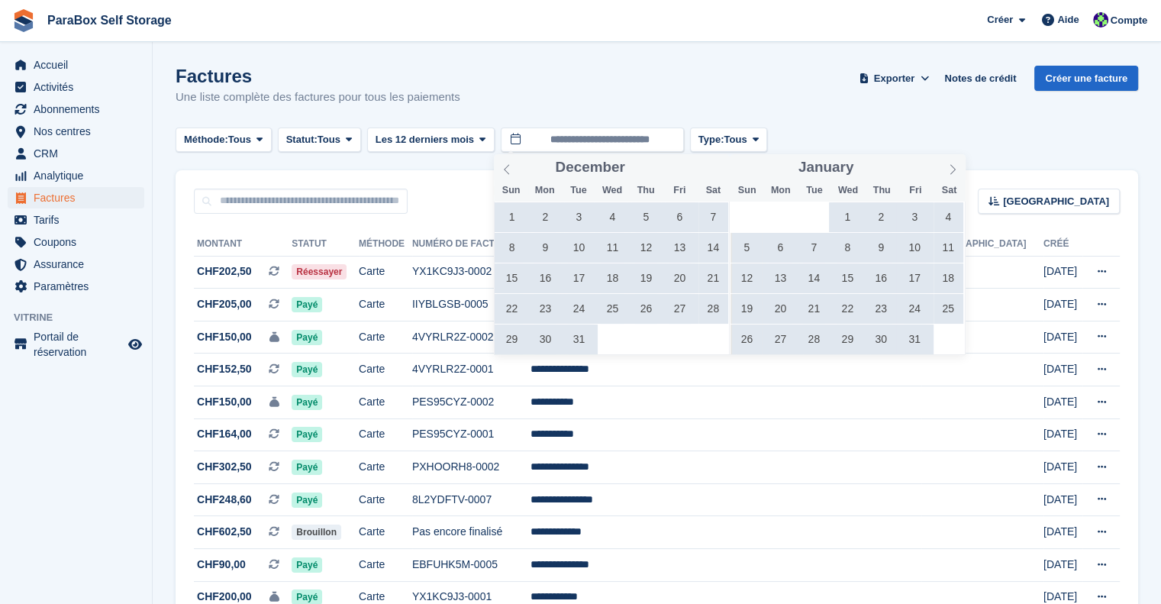
click at [948, 179] on span at bounding box center [953, 167] width 26 height 26
type input "****"
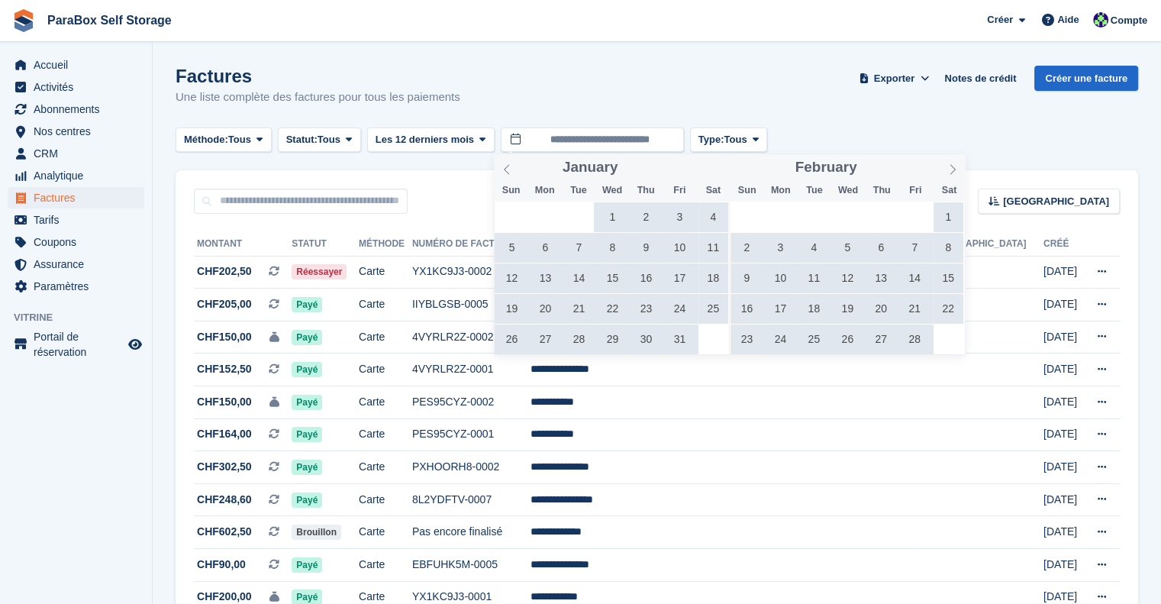
click at [948, 179] on span at bounding box center [953, 167] width 26 height 26
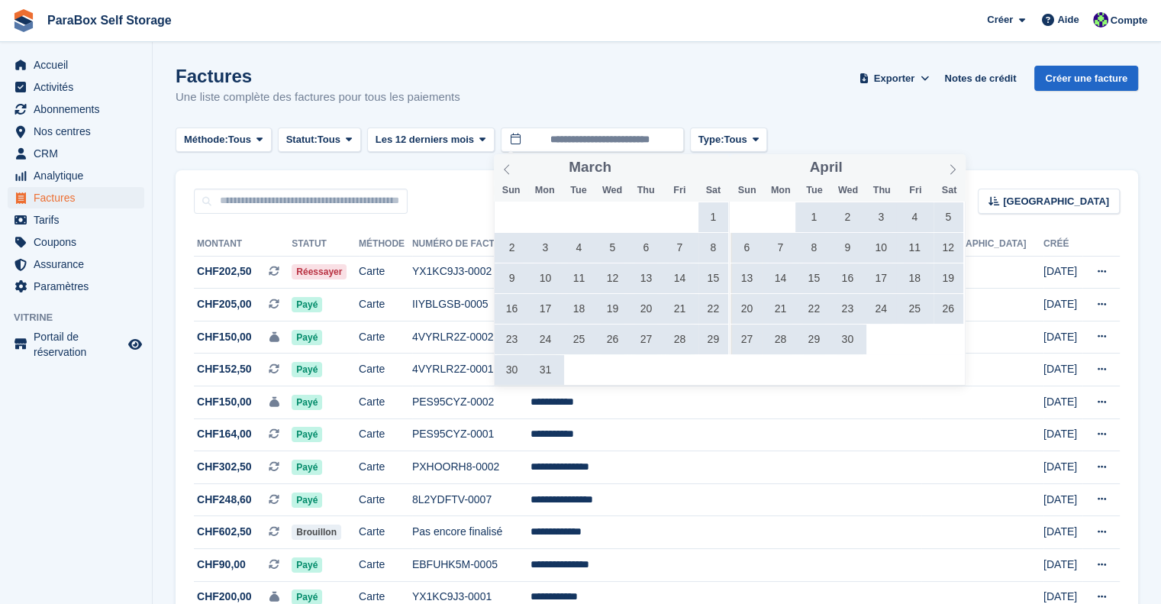
click at [948, 179] on span at bounding box center [953, 167] width 26 height 26
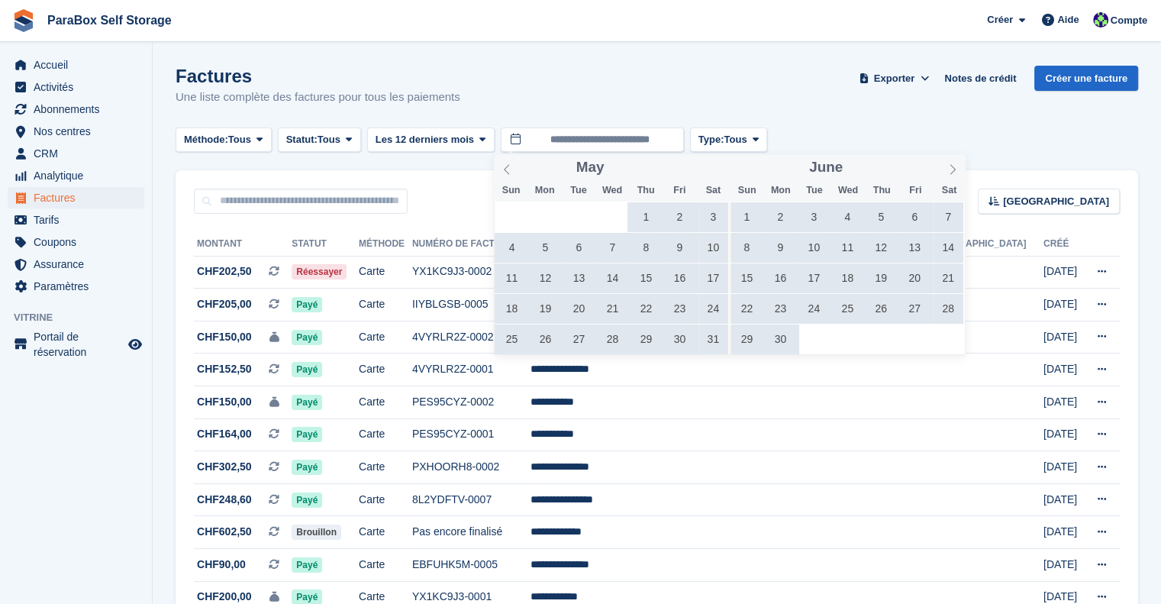
click at [948, 179] on span at bounding box center [953, 167] width 26 height 26
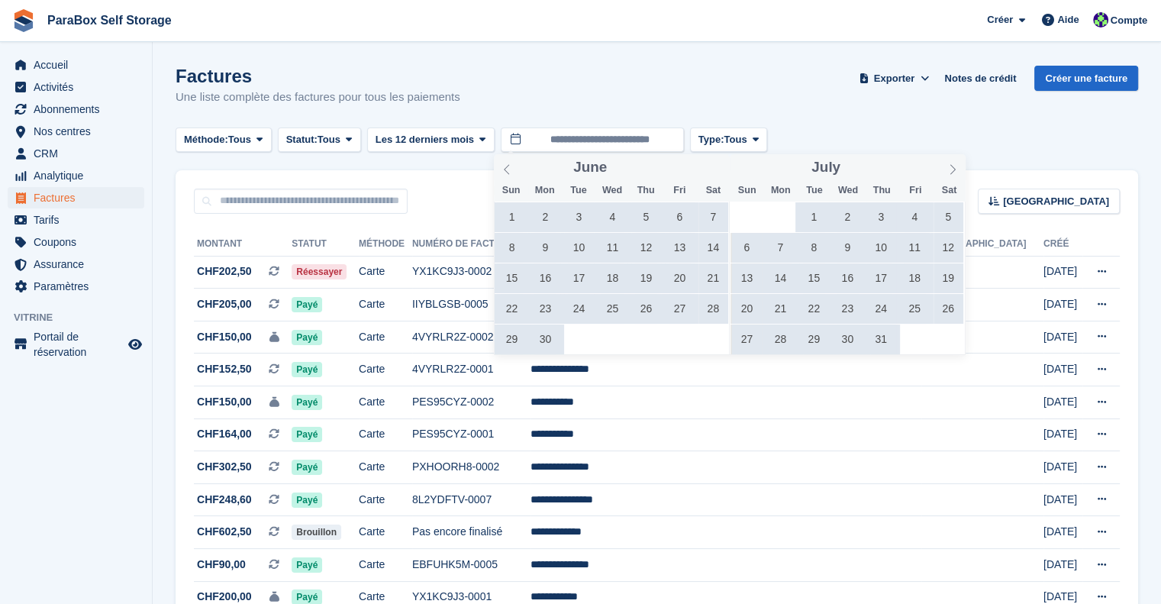
click at [948, 179] on span at bounding box center [953, 167] width 26 height 26
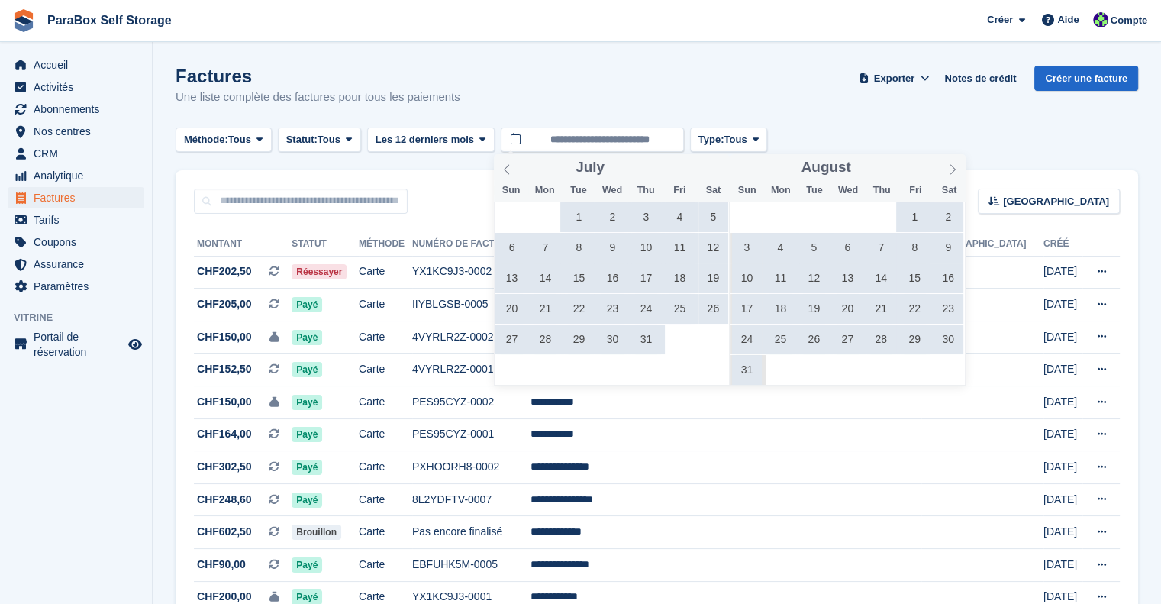
click at [948, 179] on span at bounding box center [953, 167] width 26 height 26
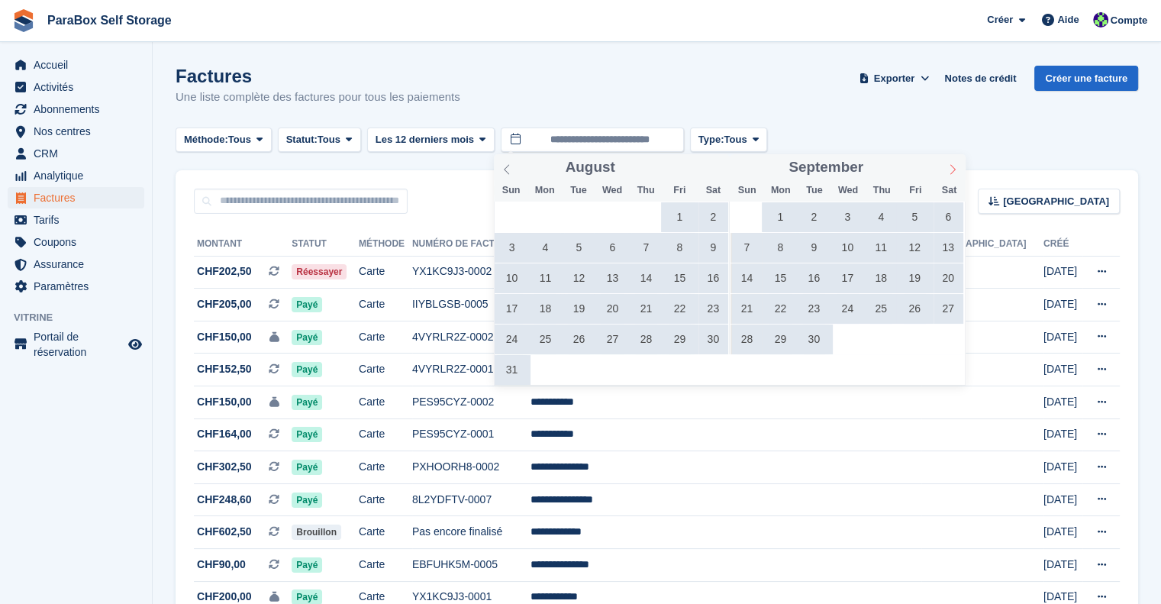
click at [945, 166] on span at bounding box center [953, 167] width 26 height 26
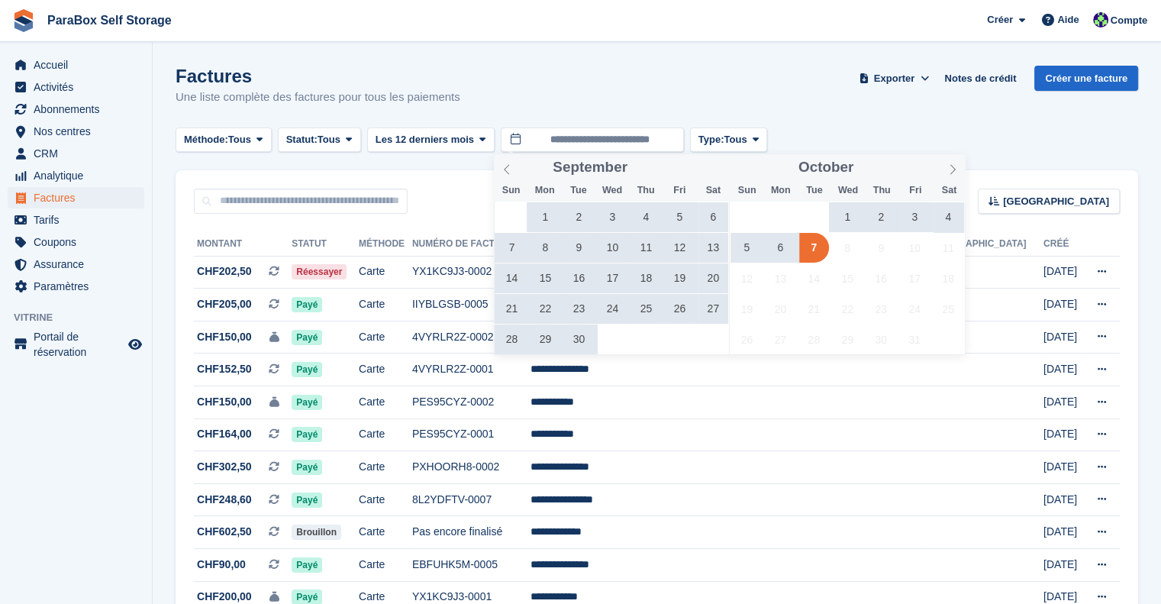
click at [837, 215] on span "1" at bounding box center [848, 217] width 30 height 30
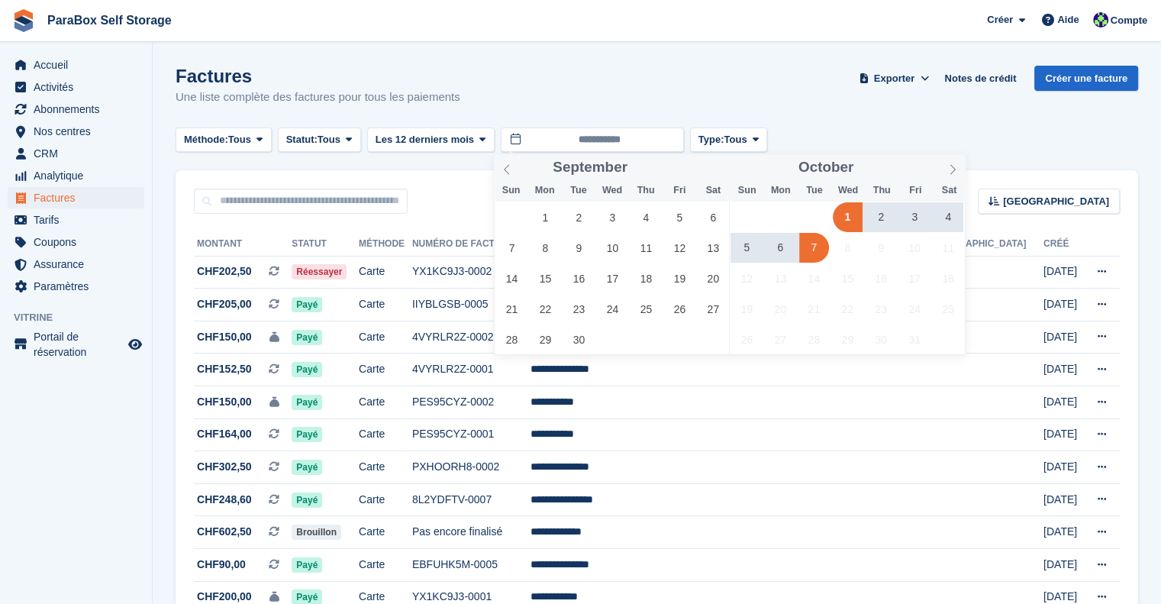
click at [809, 252] on span "7" at bounding box center [814, 248] width 30 height 30
type input "**********"
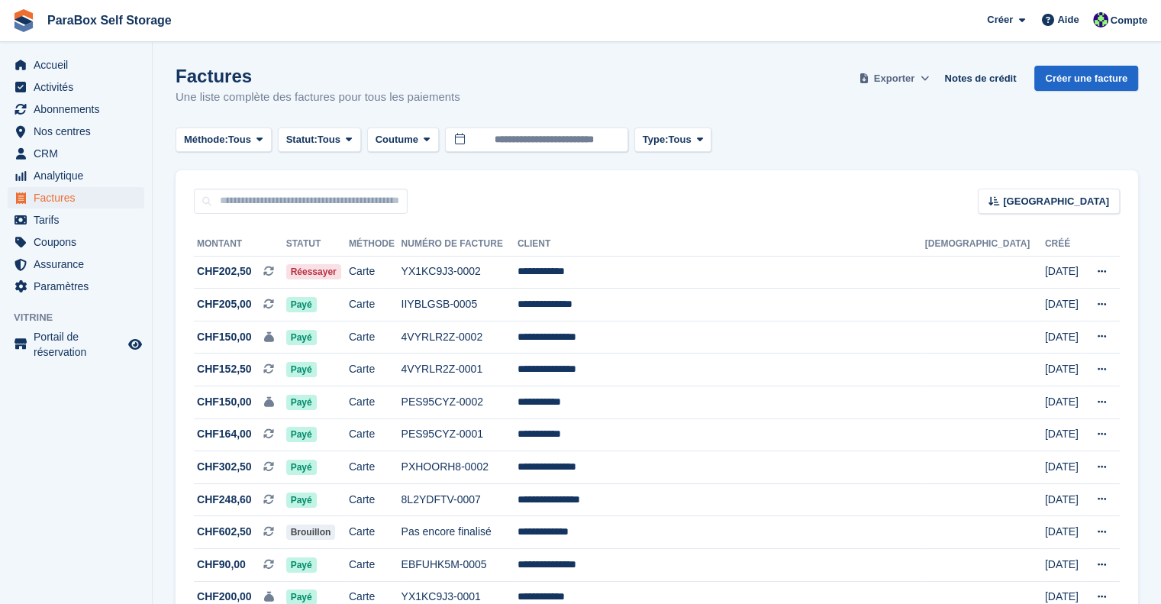
click at [889, 79] on span "Exporter" at bounding box center [894, 78] width 40 height 15
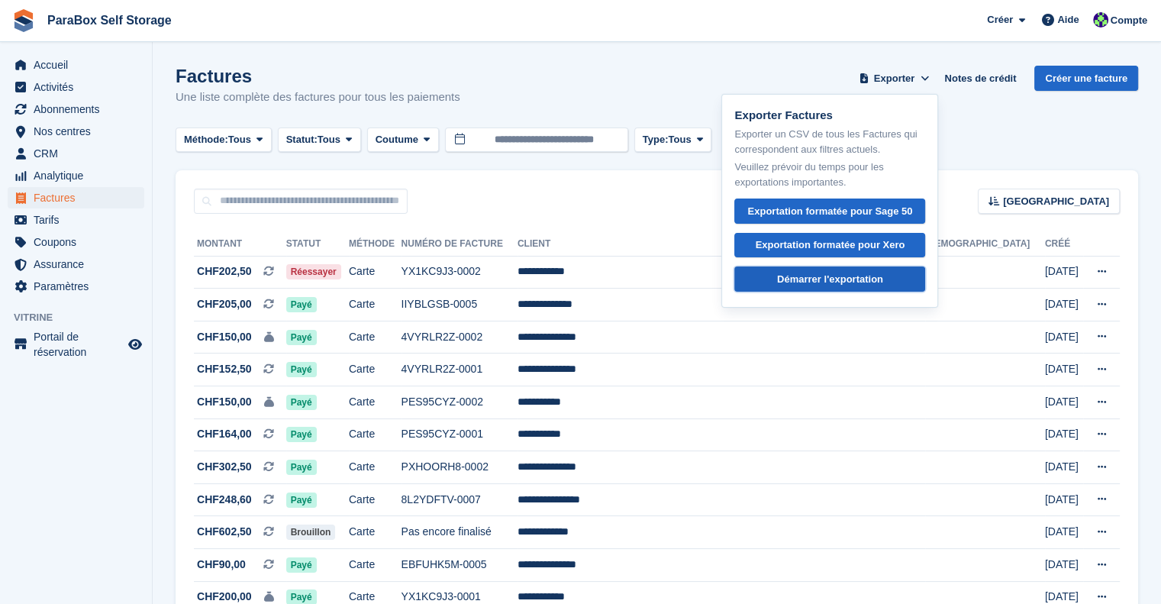
click at [807, 284] on div "Démarrer l'exportation" at bounding box center [830, 279] width 106 height 15
click at [370, 202] on input "text" at bounding box center [301, 201] width 214 height 25
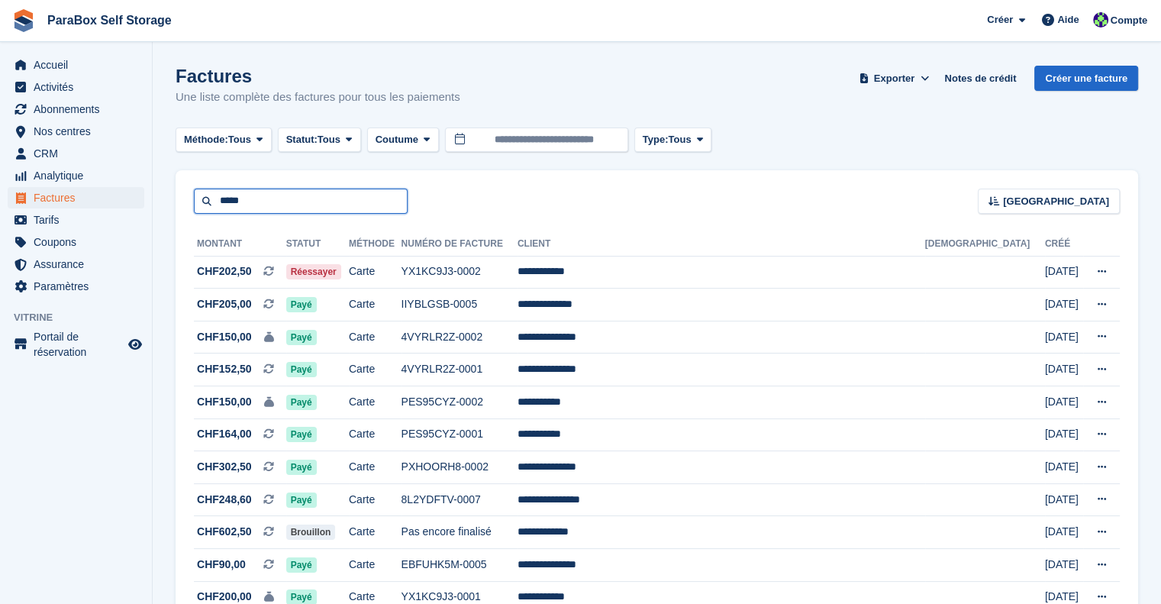
type input "*****"
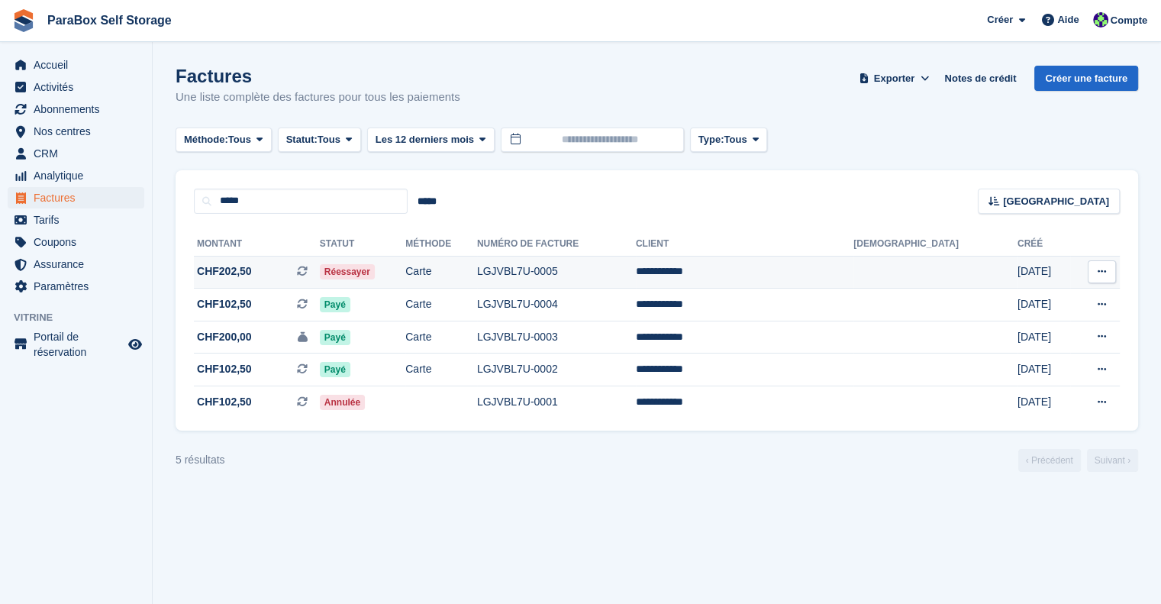
click at [405, 268] on td "Réessayer" at bounding box center [363, 272] width 86 height 33
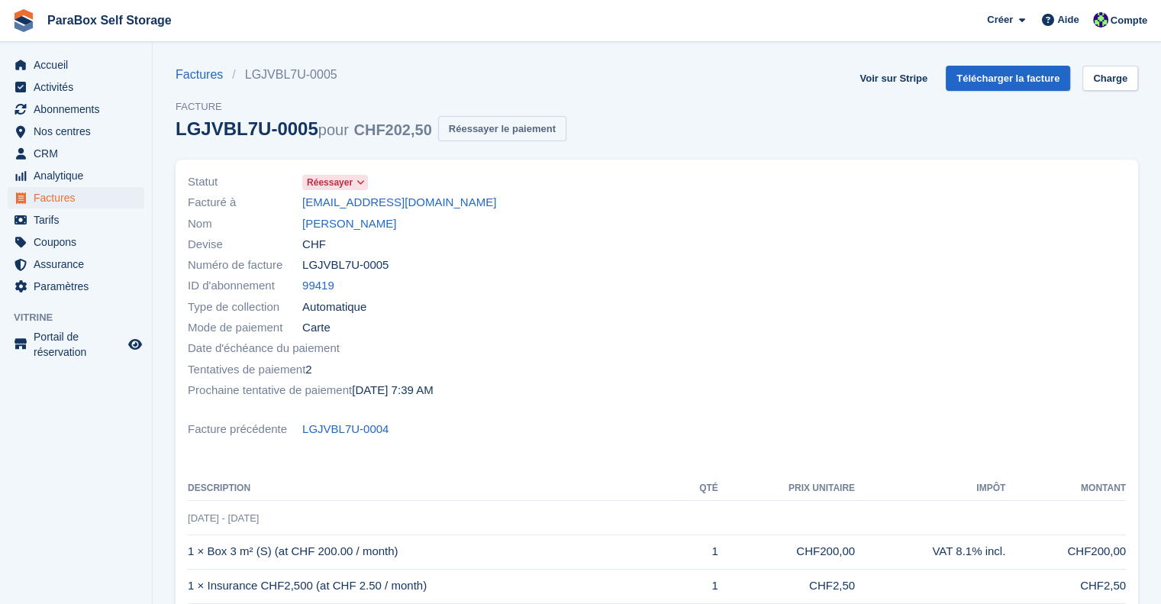
click at [490, 131] on button "Réessayer le paiement" at bounding box center [502, 128] width 128 height 25
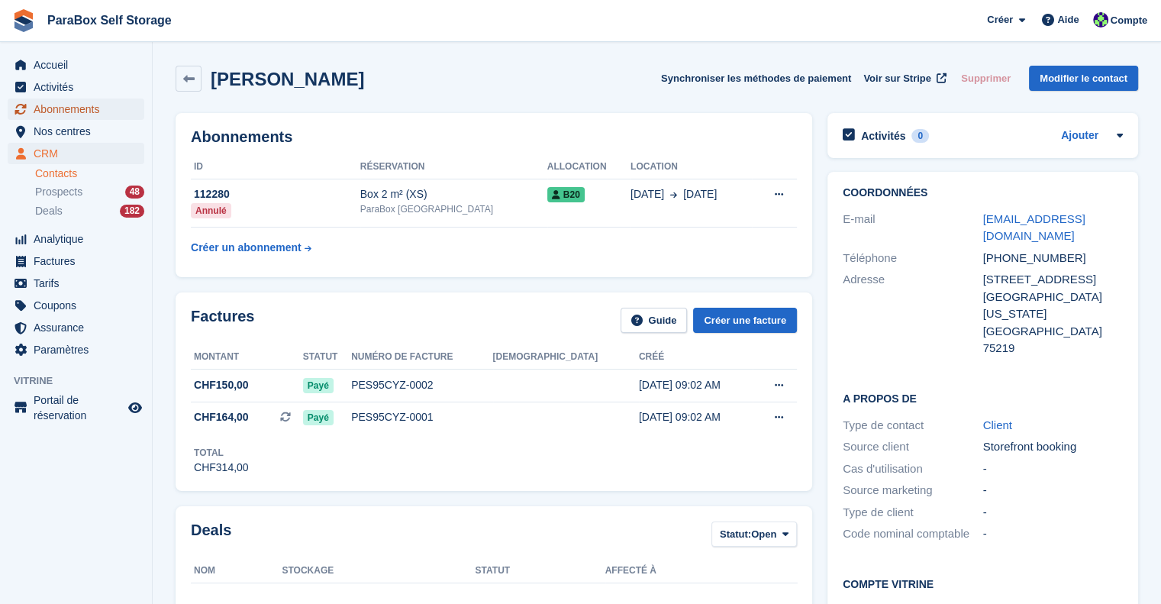
click at [88, 109] on span "Abonnements" at bounding box center [80, 108] width 92 height 21
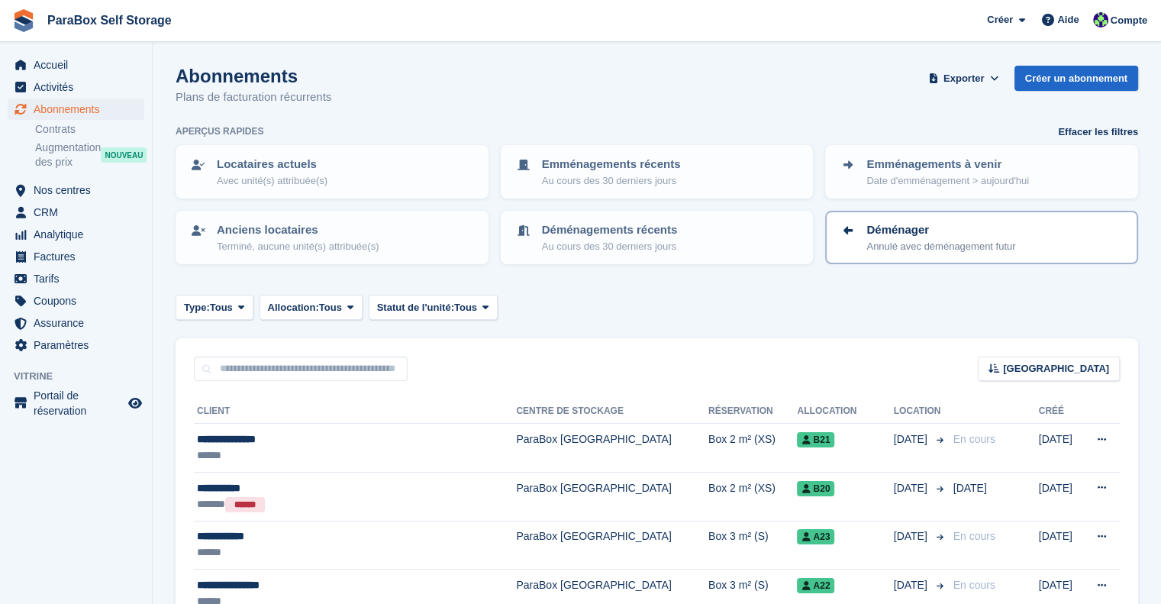
click at [880, 239] on p "Annulé avec déménagement futur" at bounding box center [941, 246] width 149 height 15
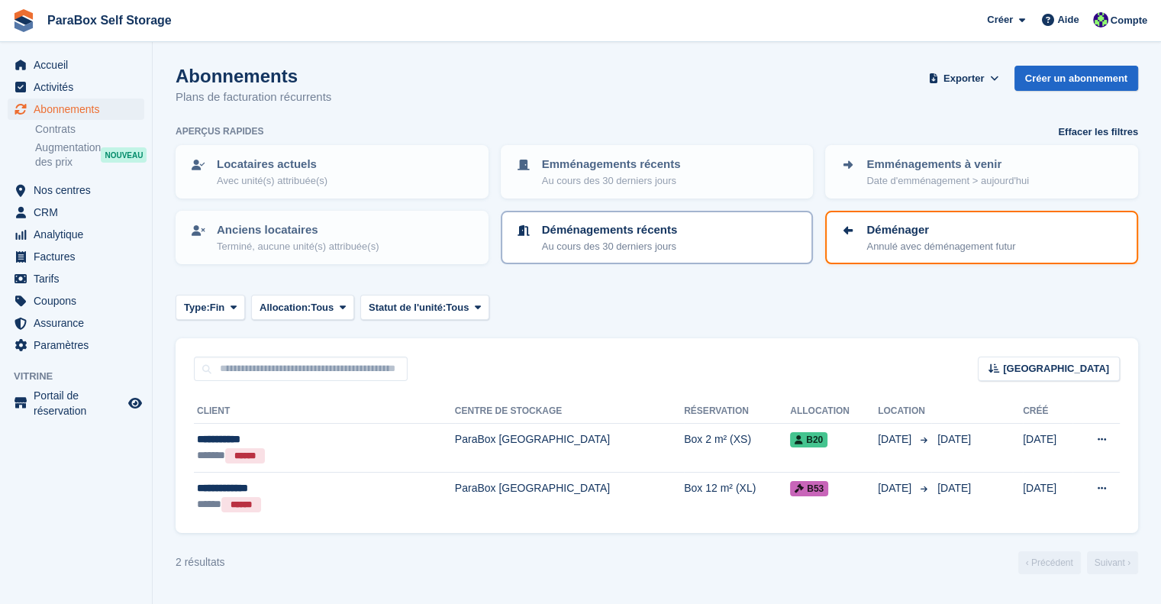
click at [677, 244] on div "Déménagements récents Au cours des 30 derniers jours" at bounding box center [658, 237] width 286 height 32
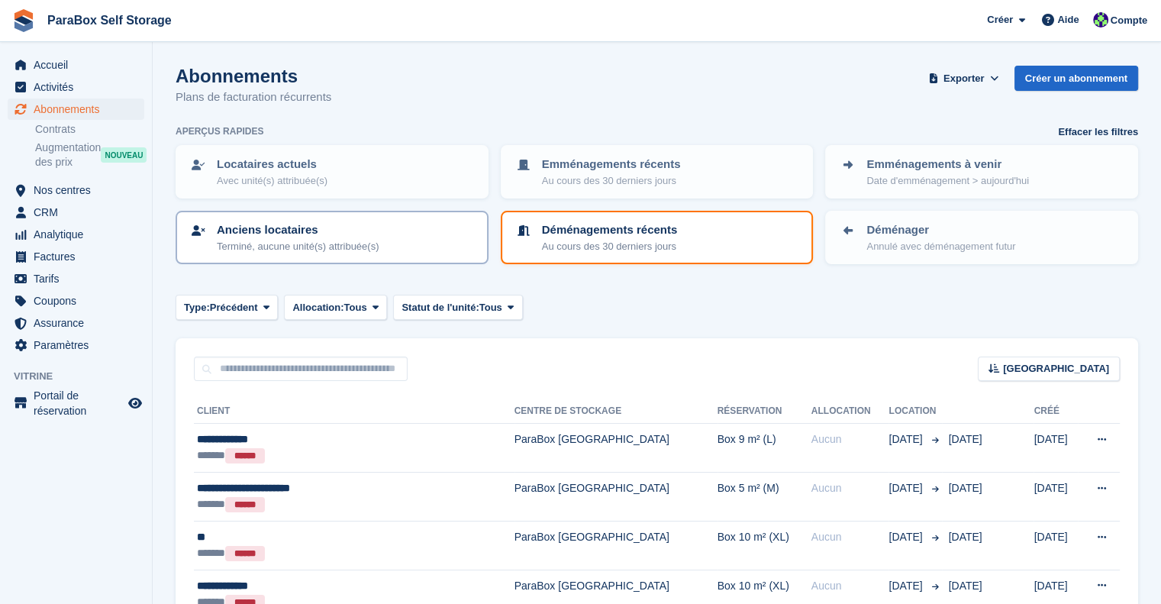
click at [283, 230] on p "Anciens locataires" at bounding box center [298, 230] width 162 height 18
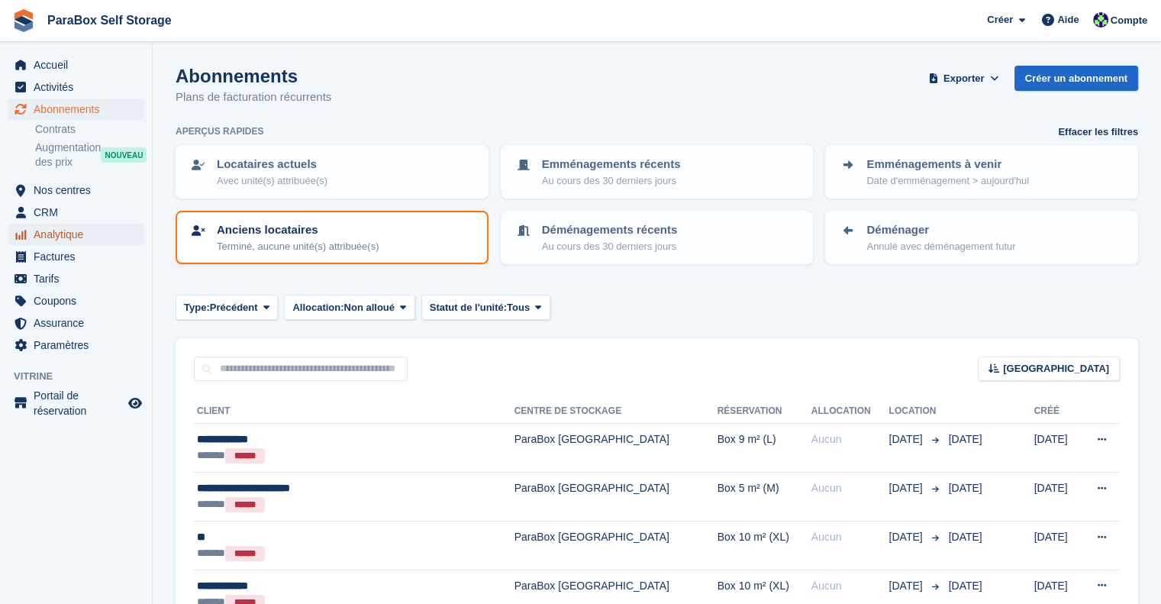
click at [89, 229] on span "Analytique" at bounding box center [80, 234] width 92 height 21
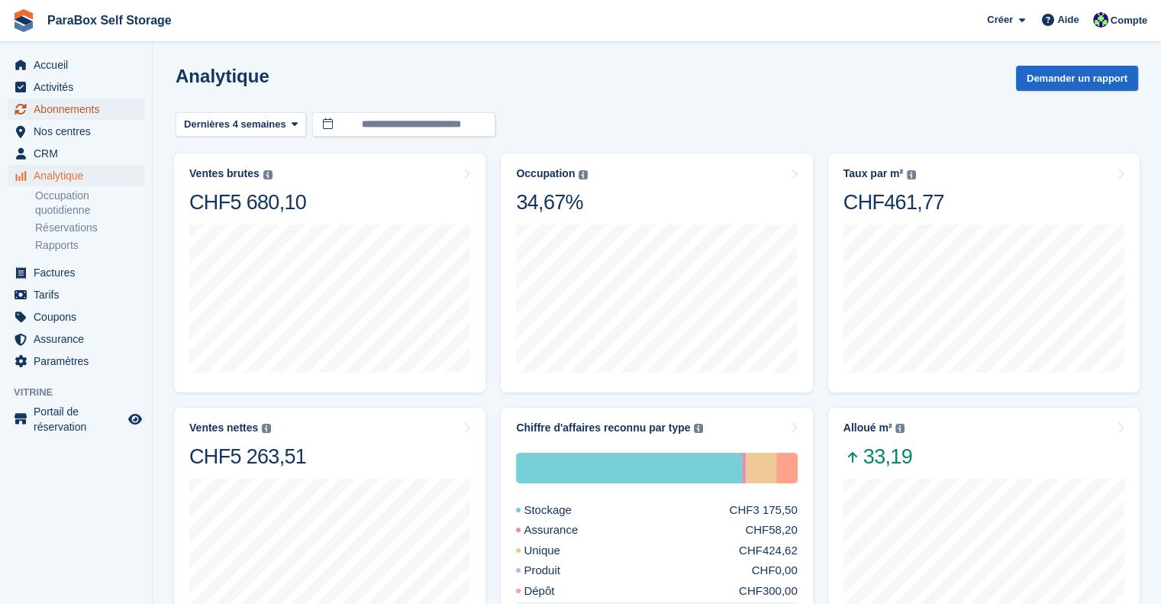
click at [82, 115] on span "Abonnements" at bounding box center [80, 108] width 92 height 21
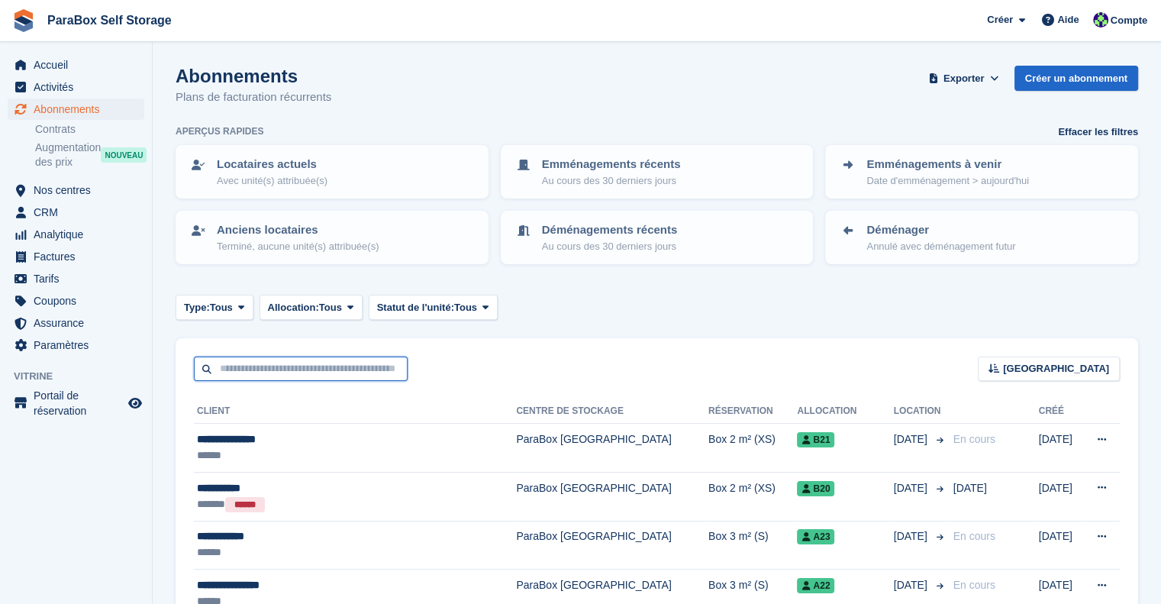
click at [281, 370] on input "text" at bounding box center [301, 369] width 214 height 25
type input "****"
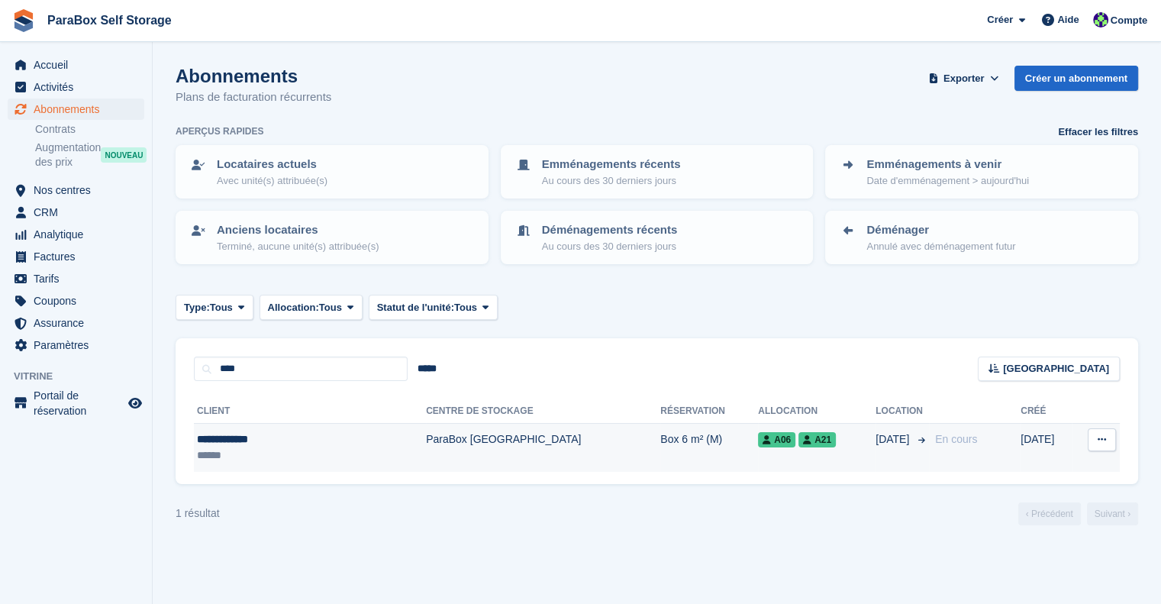
click at [426, 447] on td "ParaBox [GEOGRAPHIC_DATA]" at bounding box center [543, 448] width 234 height 48
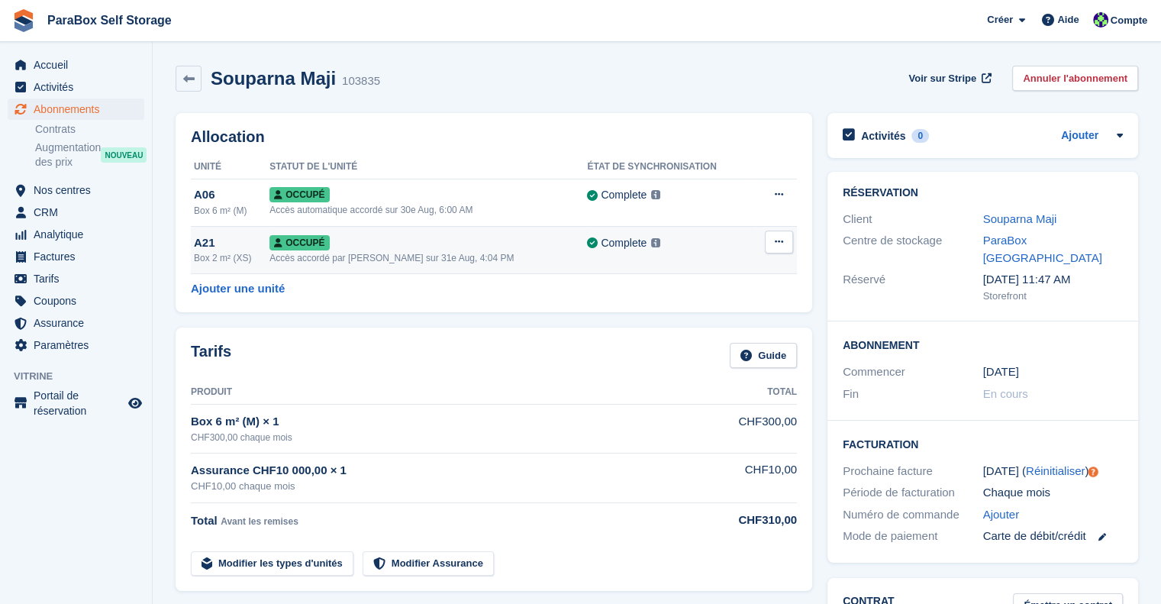
click at [473, 261] on div "Accès accordé par [PERSON_NAME] sur 31e Aug, 4:04 PM" at bounding box center [429, 258] width 318 height 14
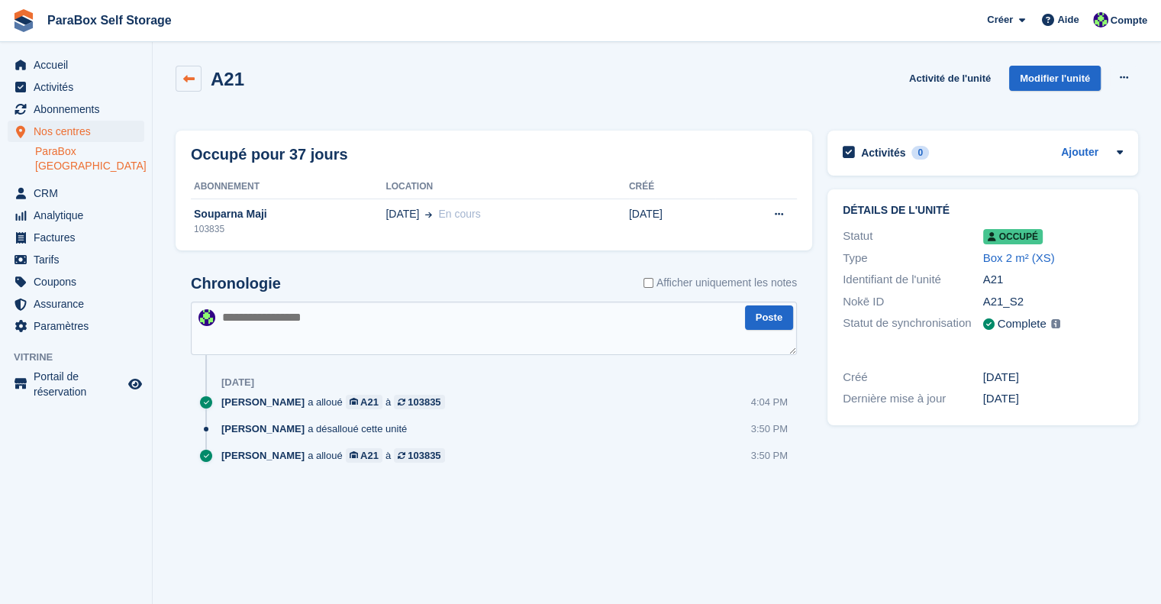
click at [182, 69] on link at bounding box center [189, 79] width 26 height 26
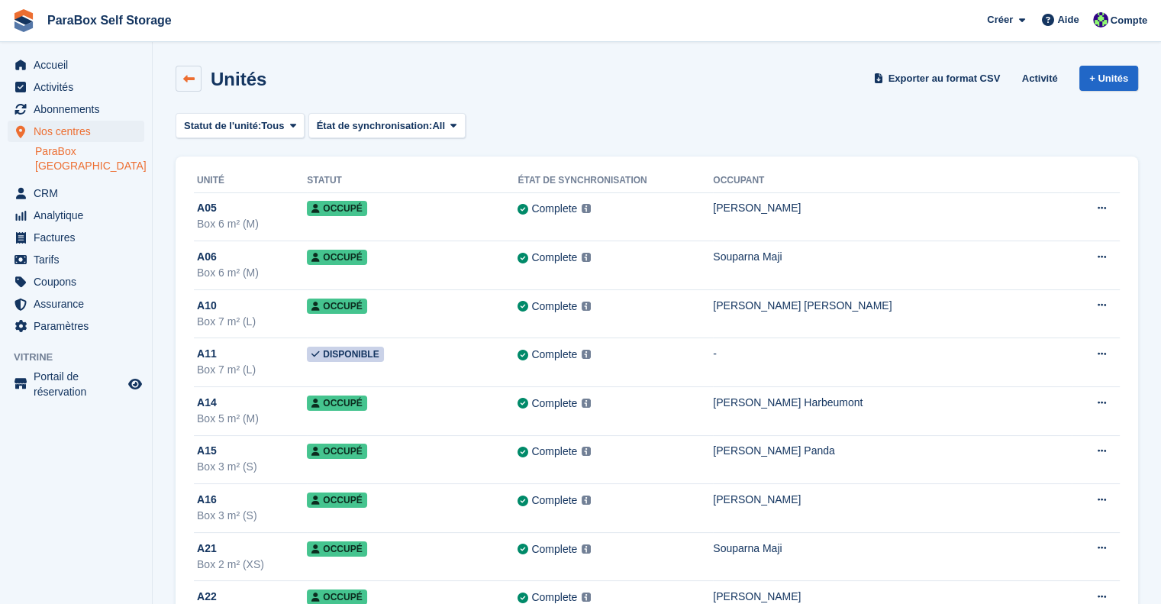
click at [187, 74] on icon at bounding box center [188, 78] width 11 height 11
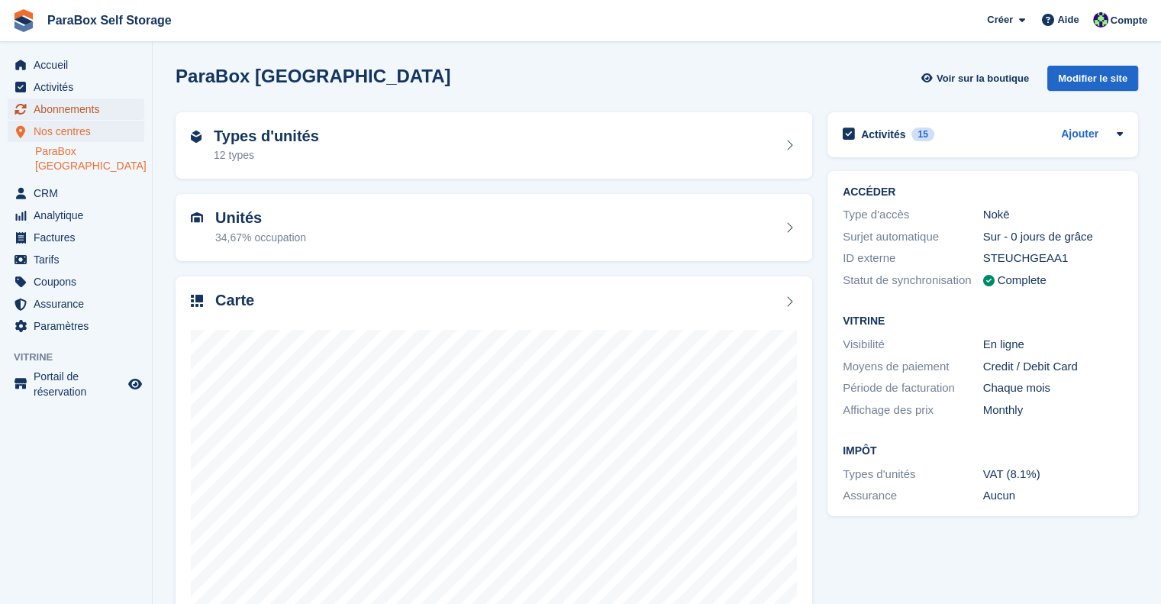
click at [87, 107] on span "Abonnements" at bounding box center [80, 108] width 92 height 21
